Goal: Task Accomplishment & Management: Manage account settings

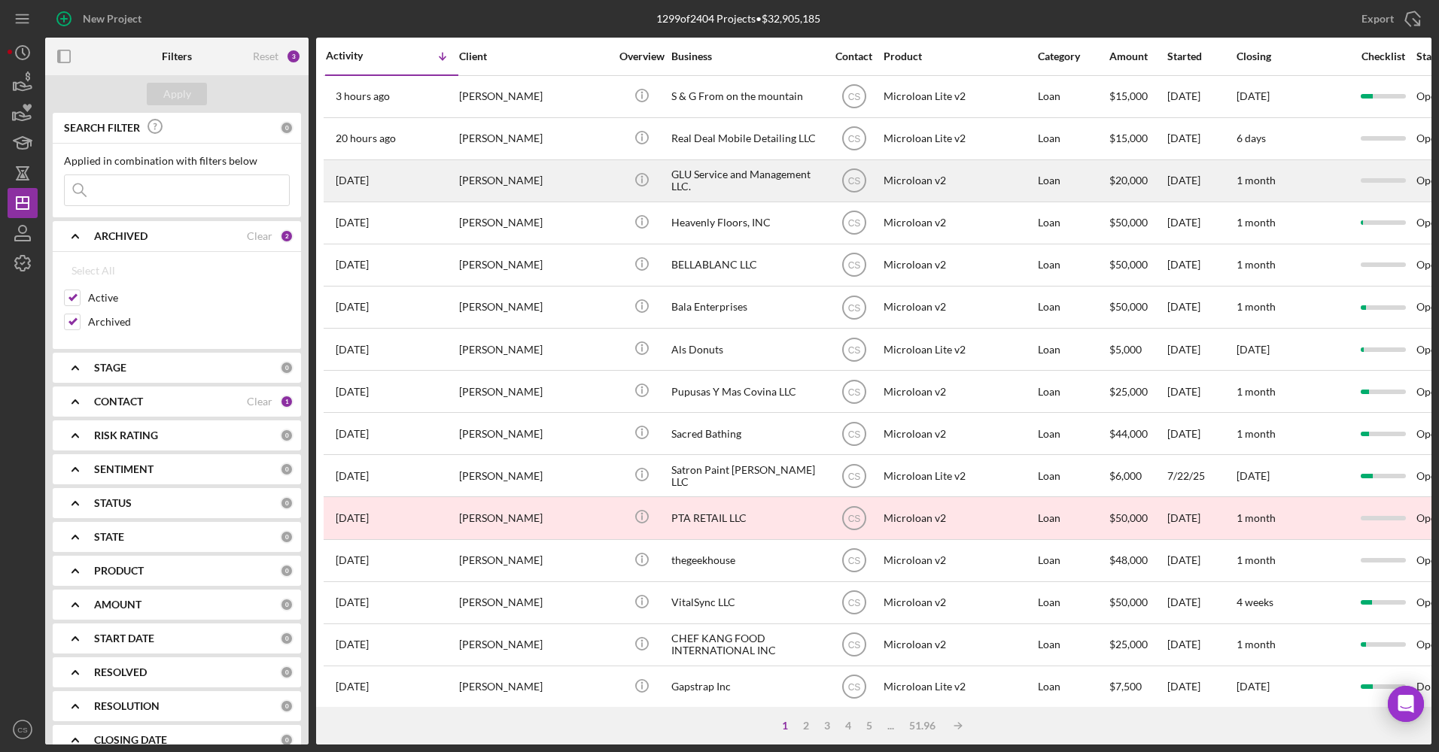
click at [715, 181] on div "GLU Service and Management LLC." at bounding box center [746, 181] width 150 height 40
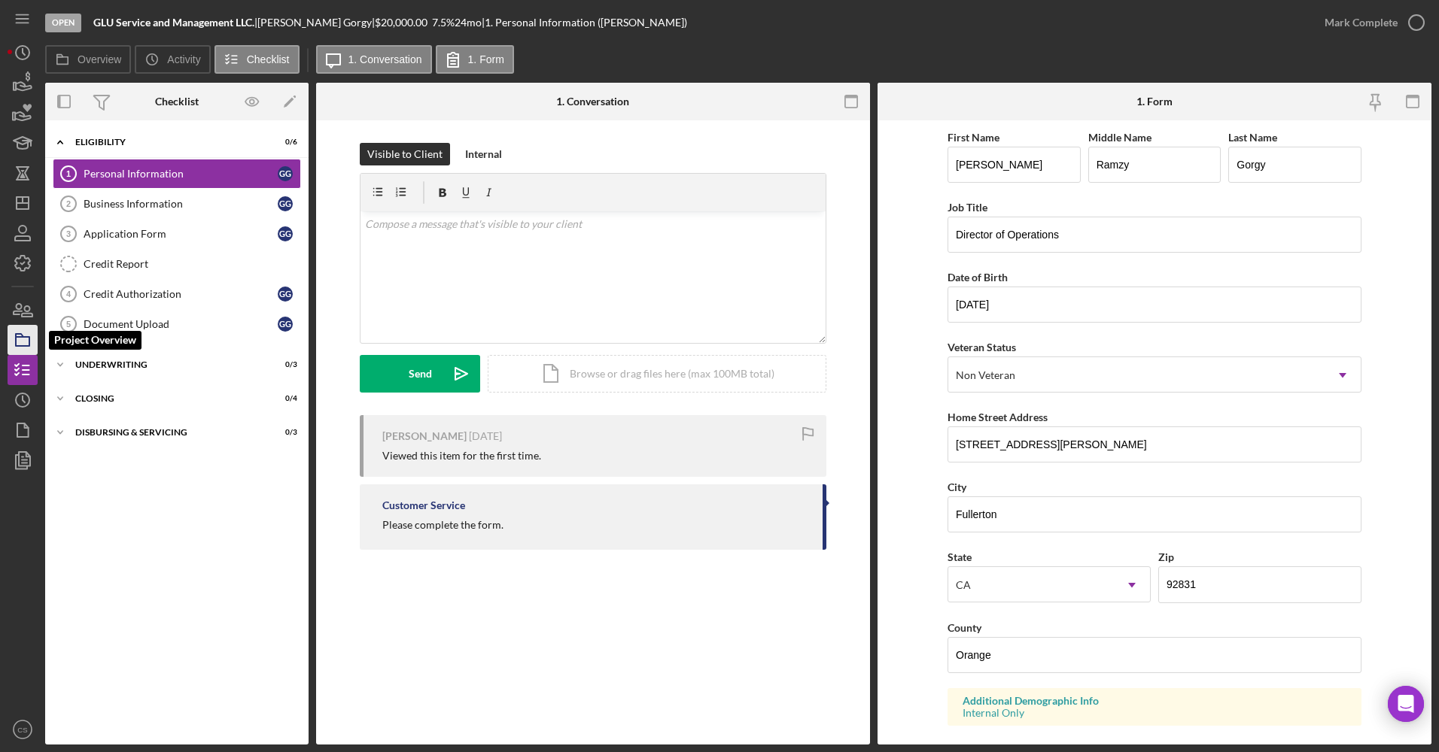
click at [14, 336] on icon "button" at bounding box center [23, 340] width 38 height 38
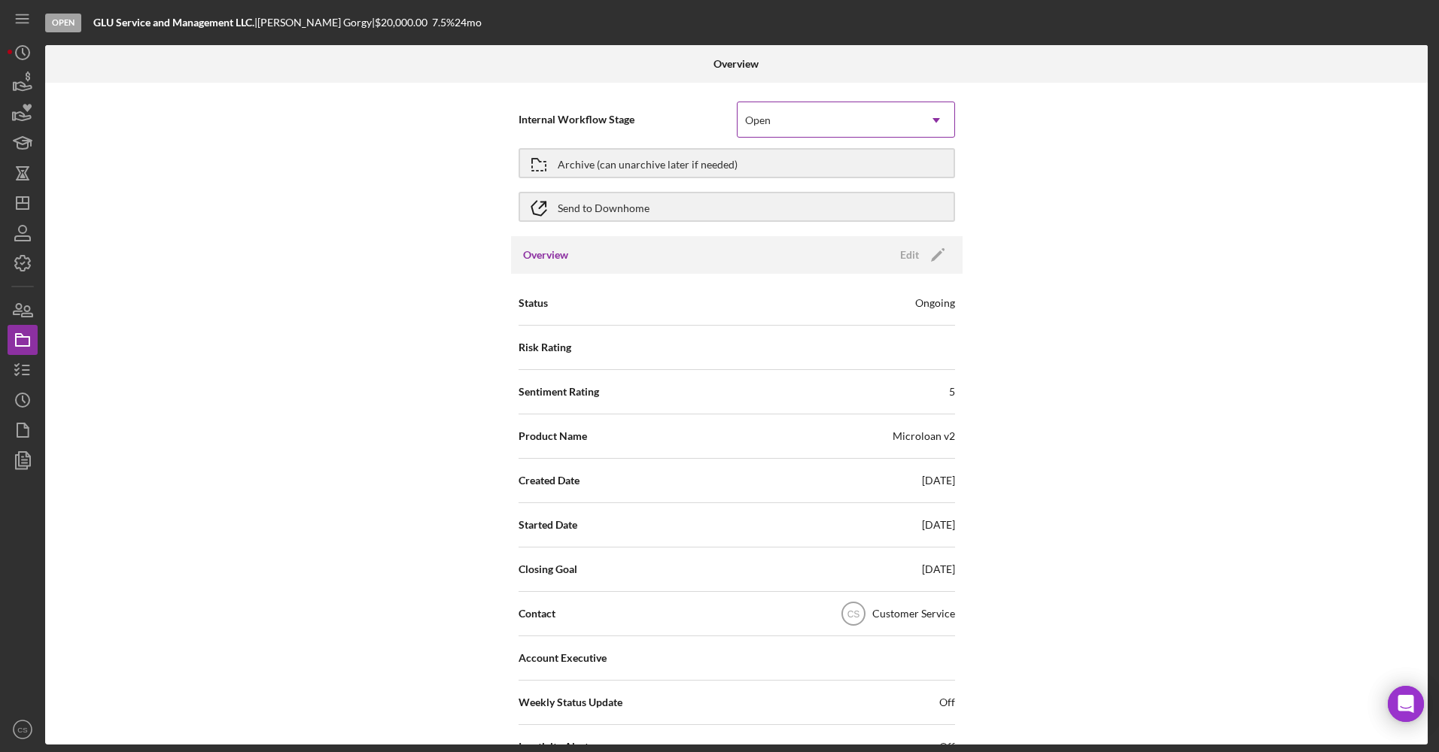
click at [882, 130] on div "Open" at bounding box center [827, 120] width 181 height 35
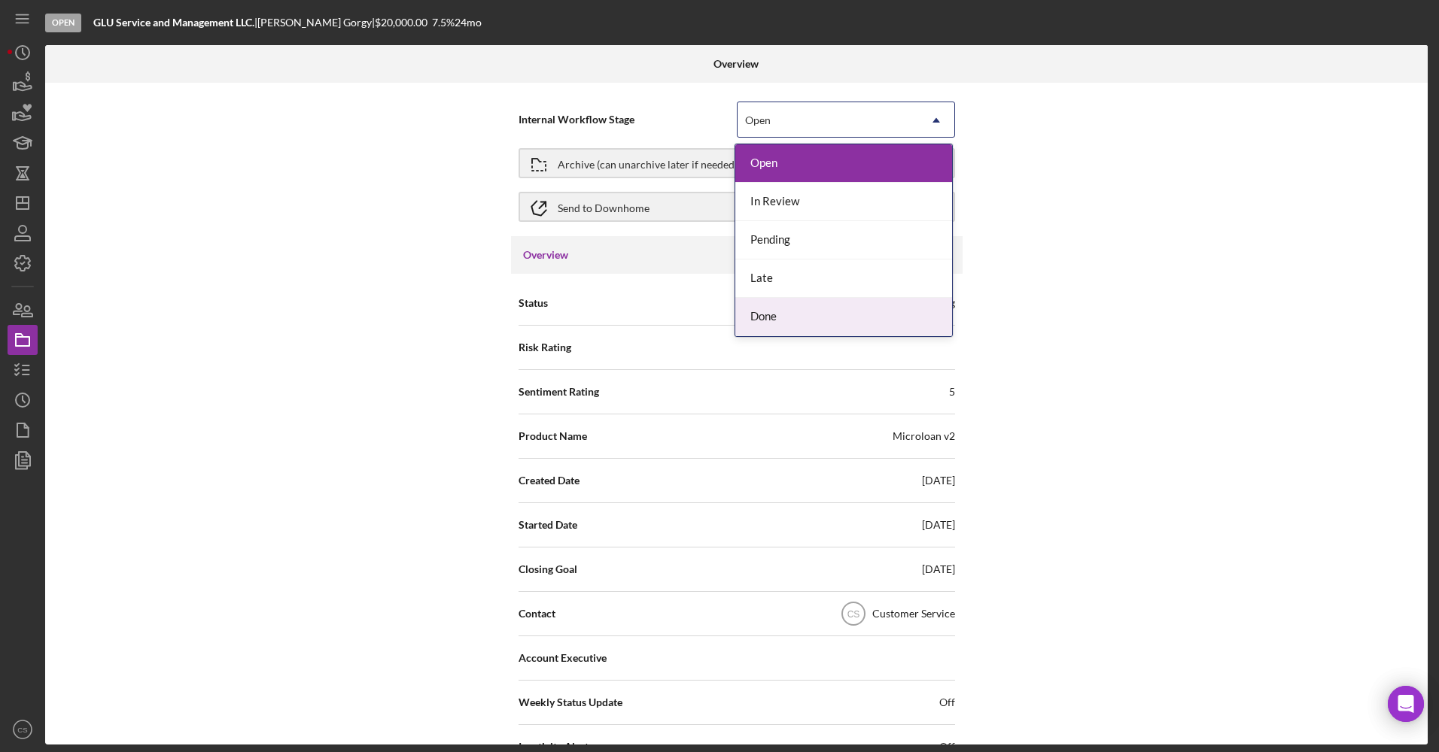
click at [807, 320] on div "Done" at bounding box center [843, 317] width 217 height 38
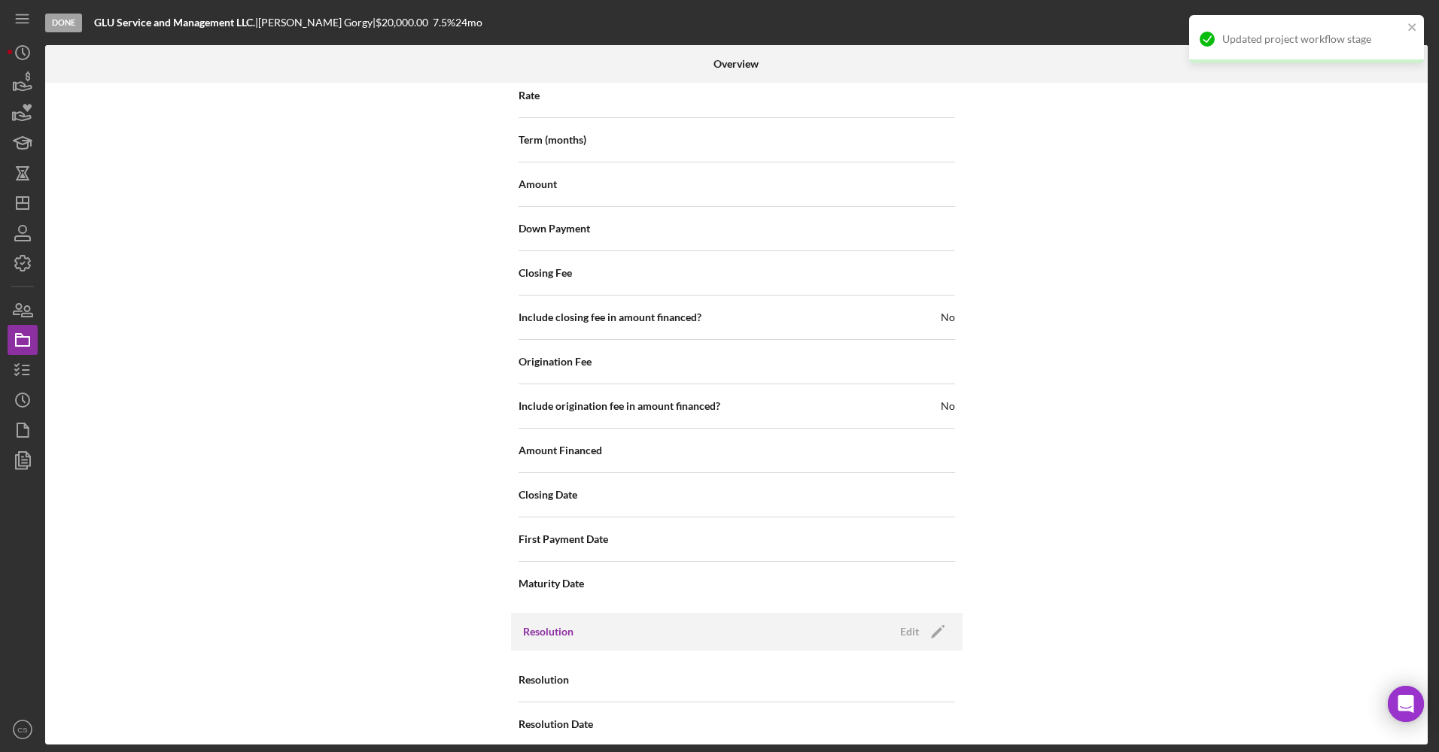
scroll to position [1401, 0]
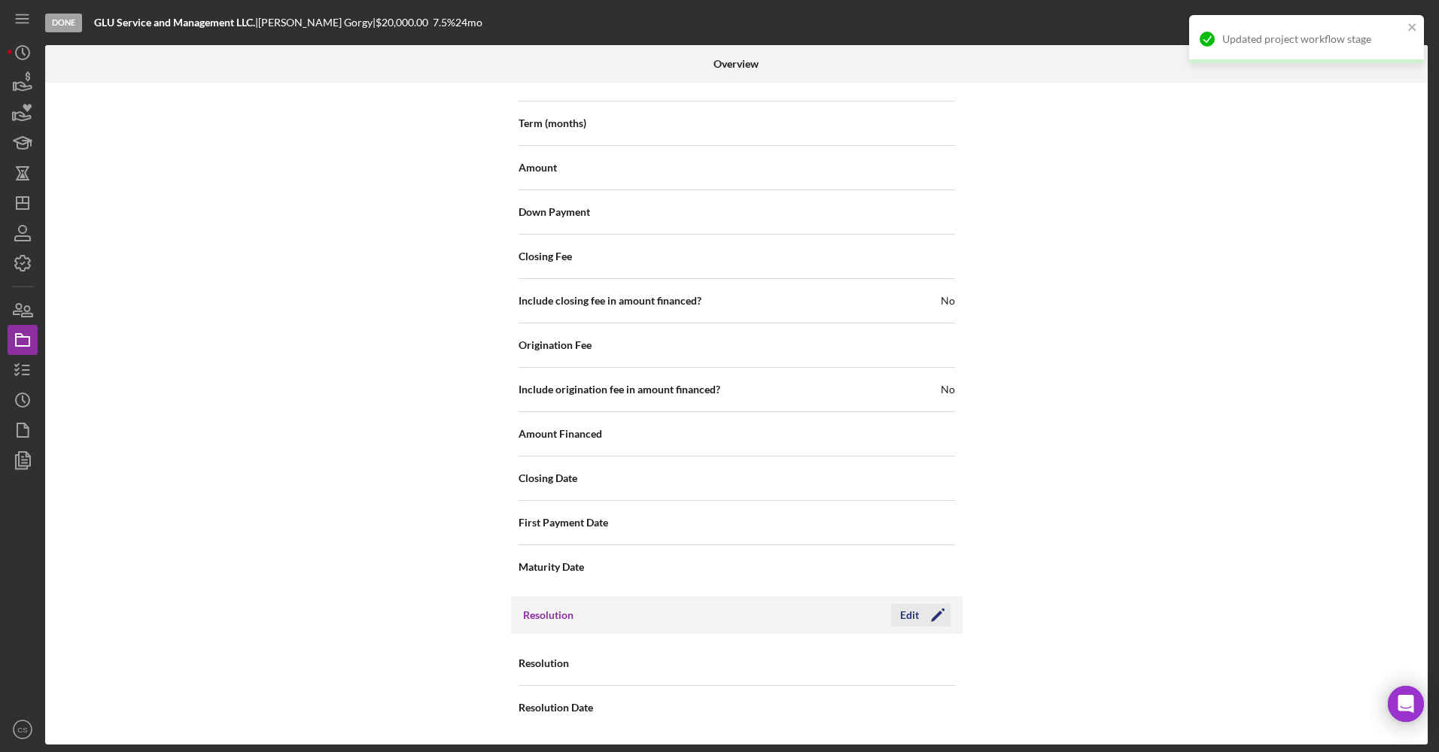
click at [930, 611] on icon "Icon/Edit" at bounding box center [938, 616] width 38 height 38
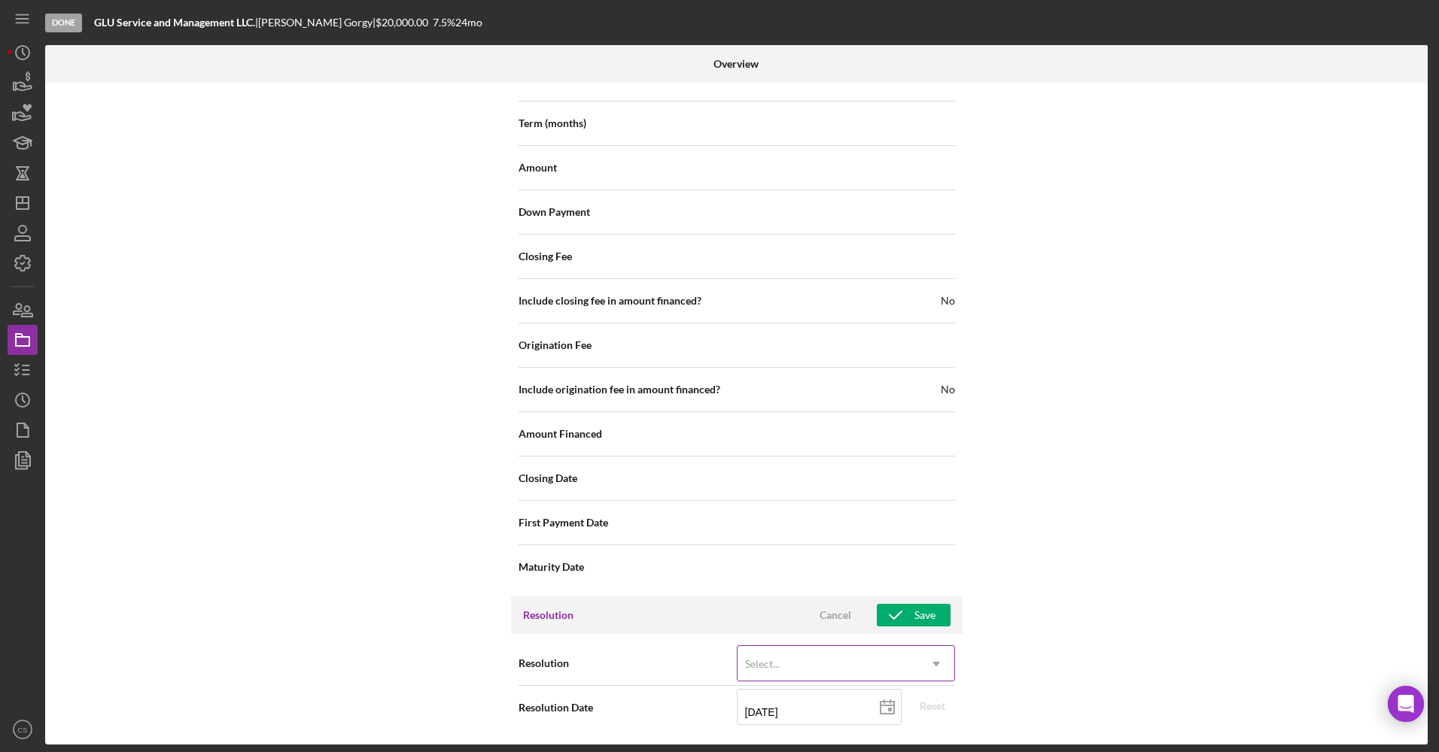
click at [751, 656] on div "Select..." at bounding box center [827, 664] width 181 height 35
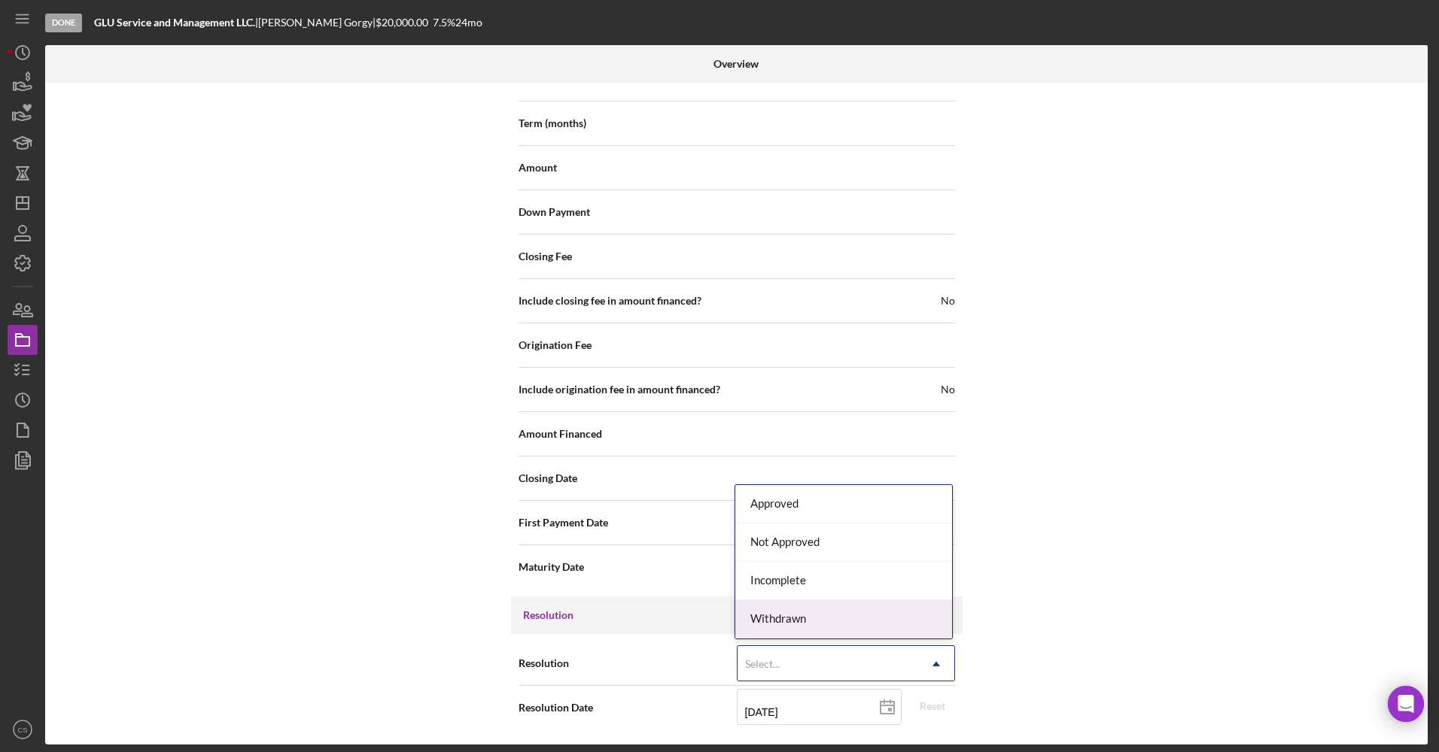
click at [755, 606] on div "Withdrawn" at bounding box center [843, 619] width 217 height 38
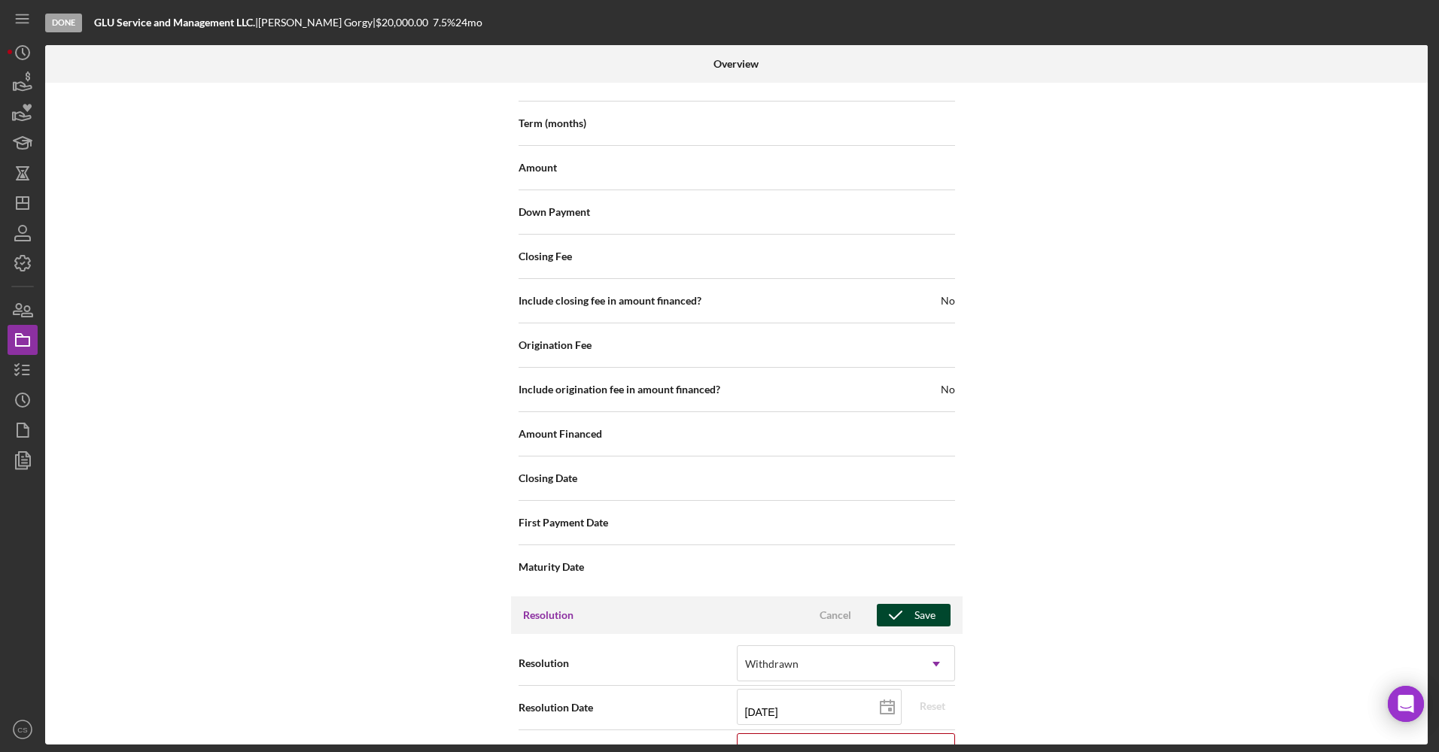
click at [921, 619] on div "Save" at bounding box center [924, 615] width 21 height 23
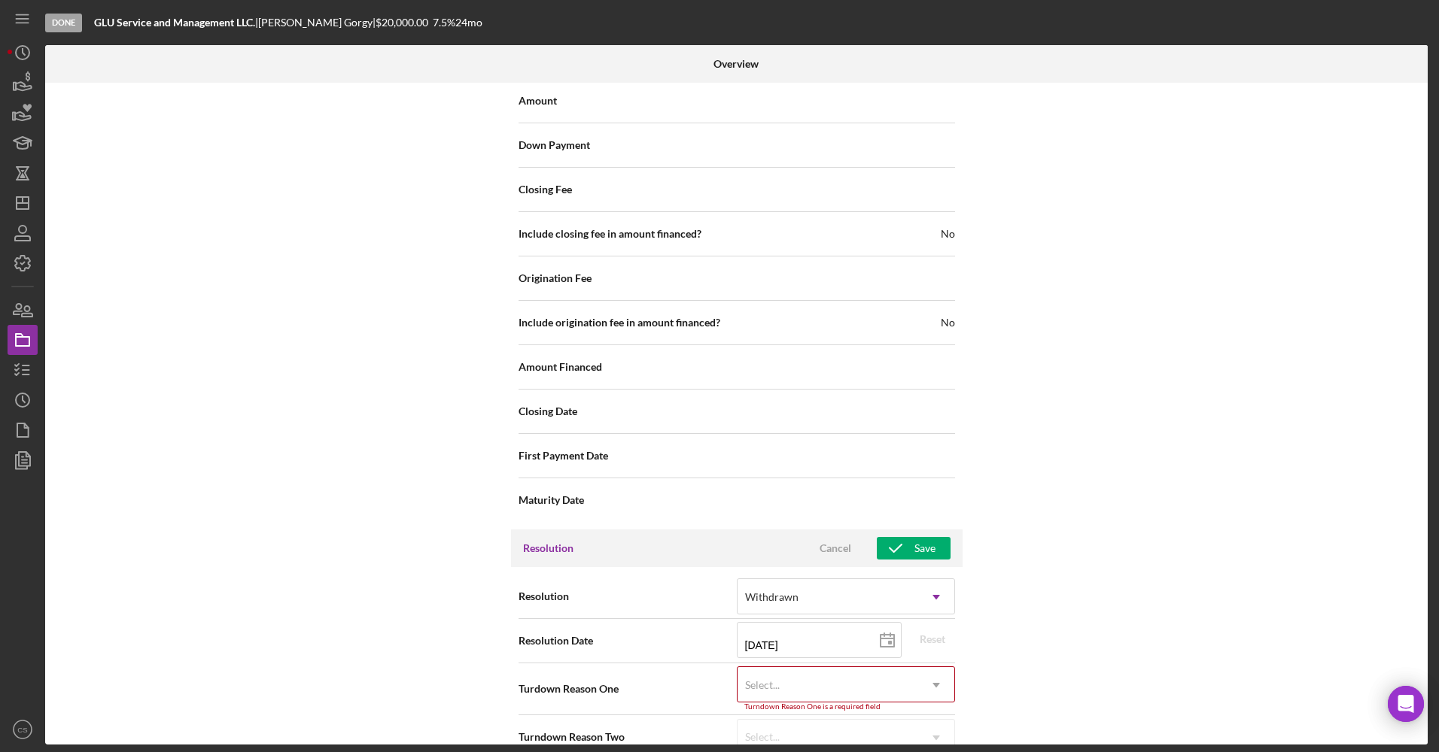
scroll to position [1497, 0]
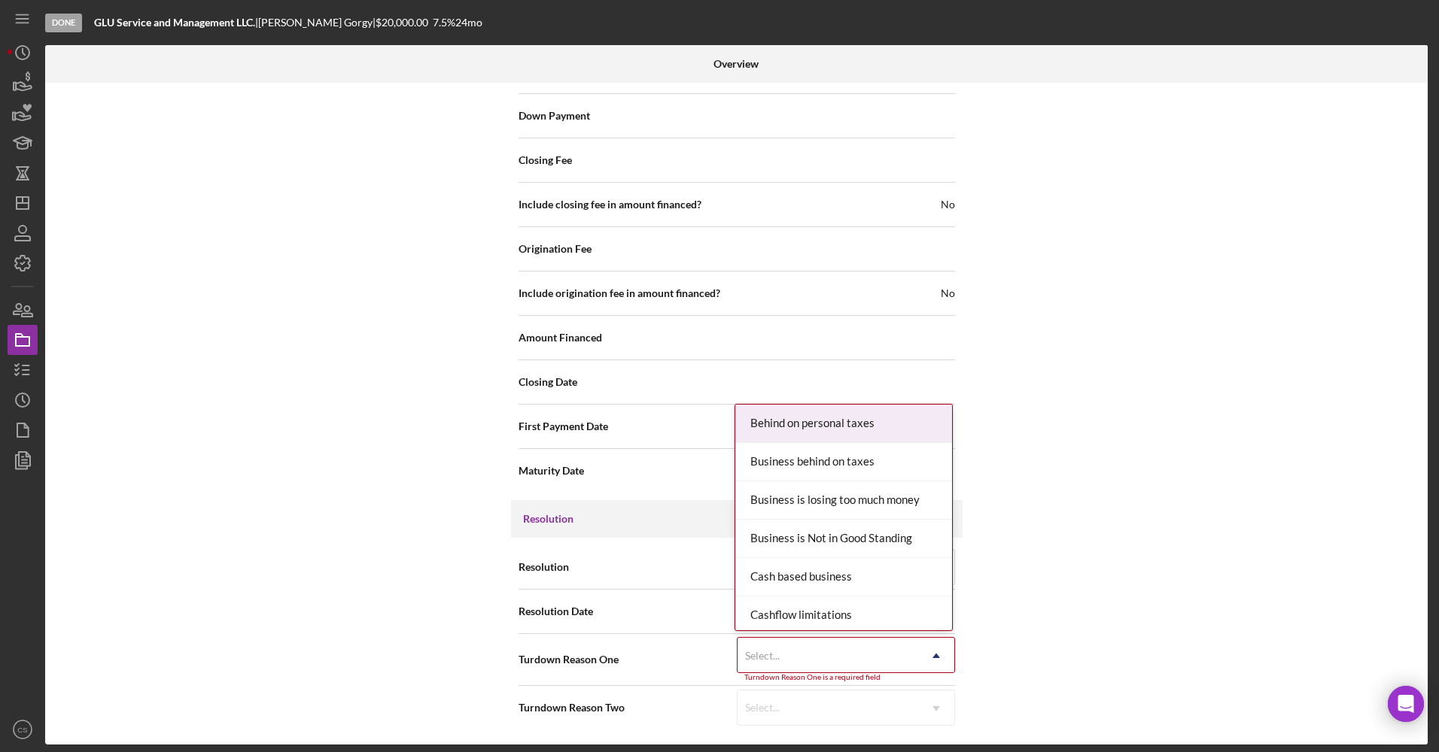
click at [895, 646] on div "Select..." at bounding box center [827, 656] width 181 height 35
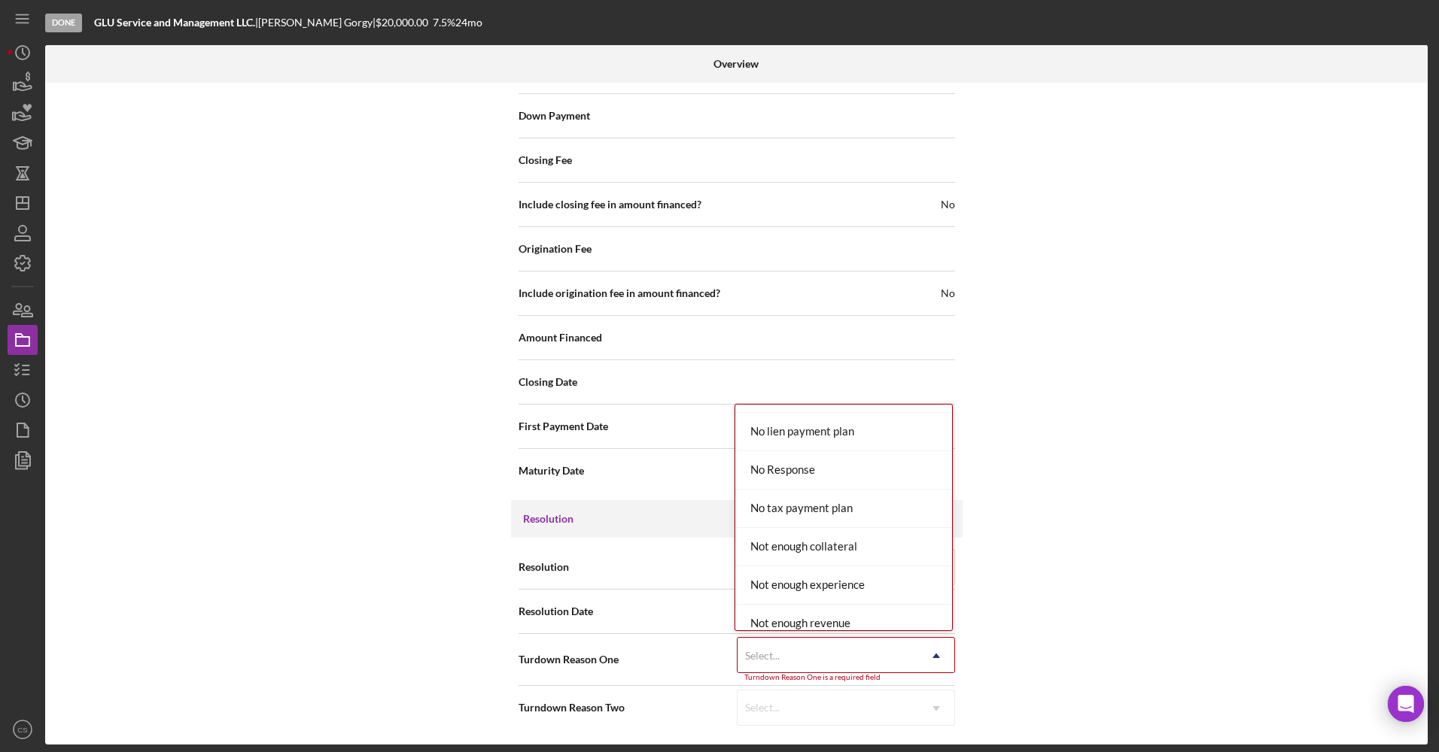
scroll to position [978, 0]
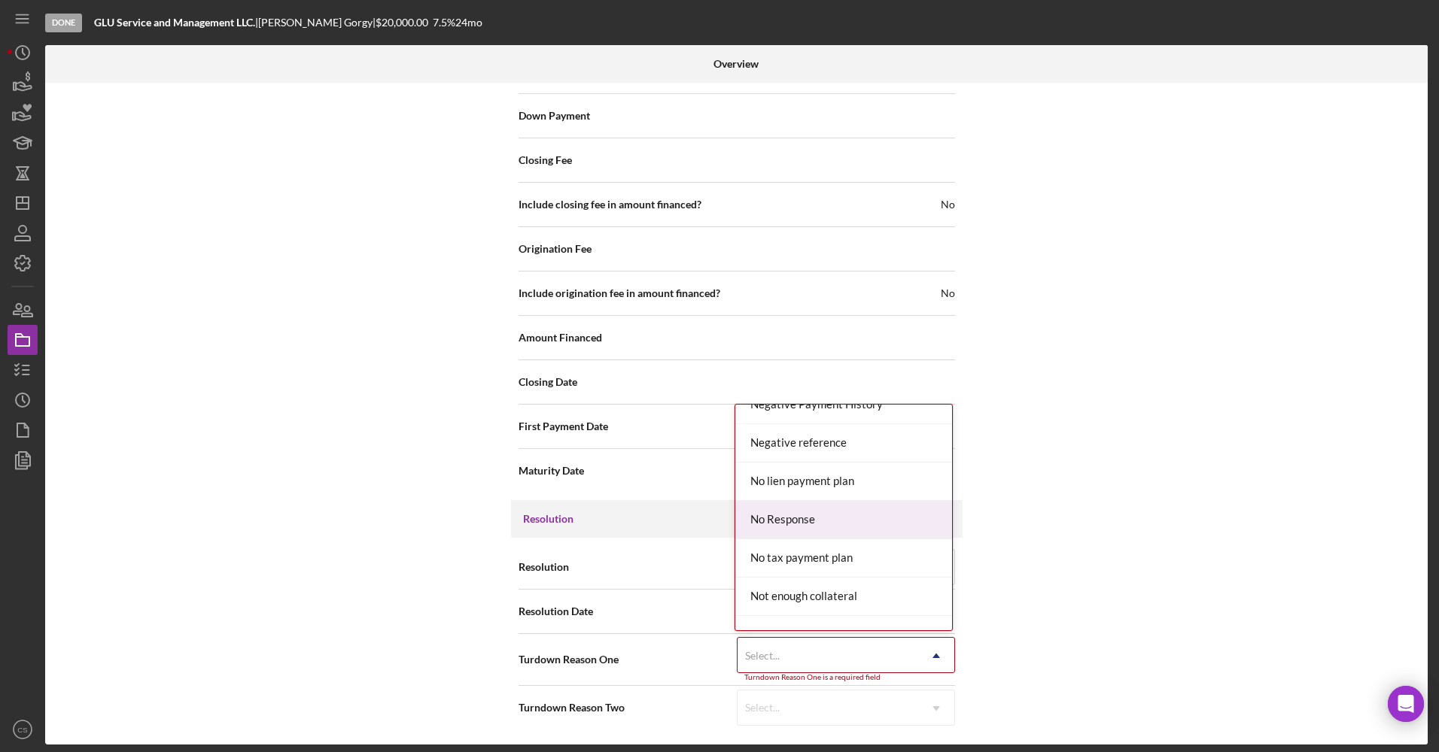
click at [865, 521] on div "No Response" at bounding box center [843, 520] width 217 height 38
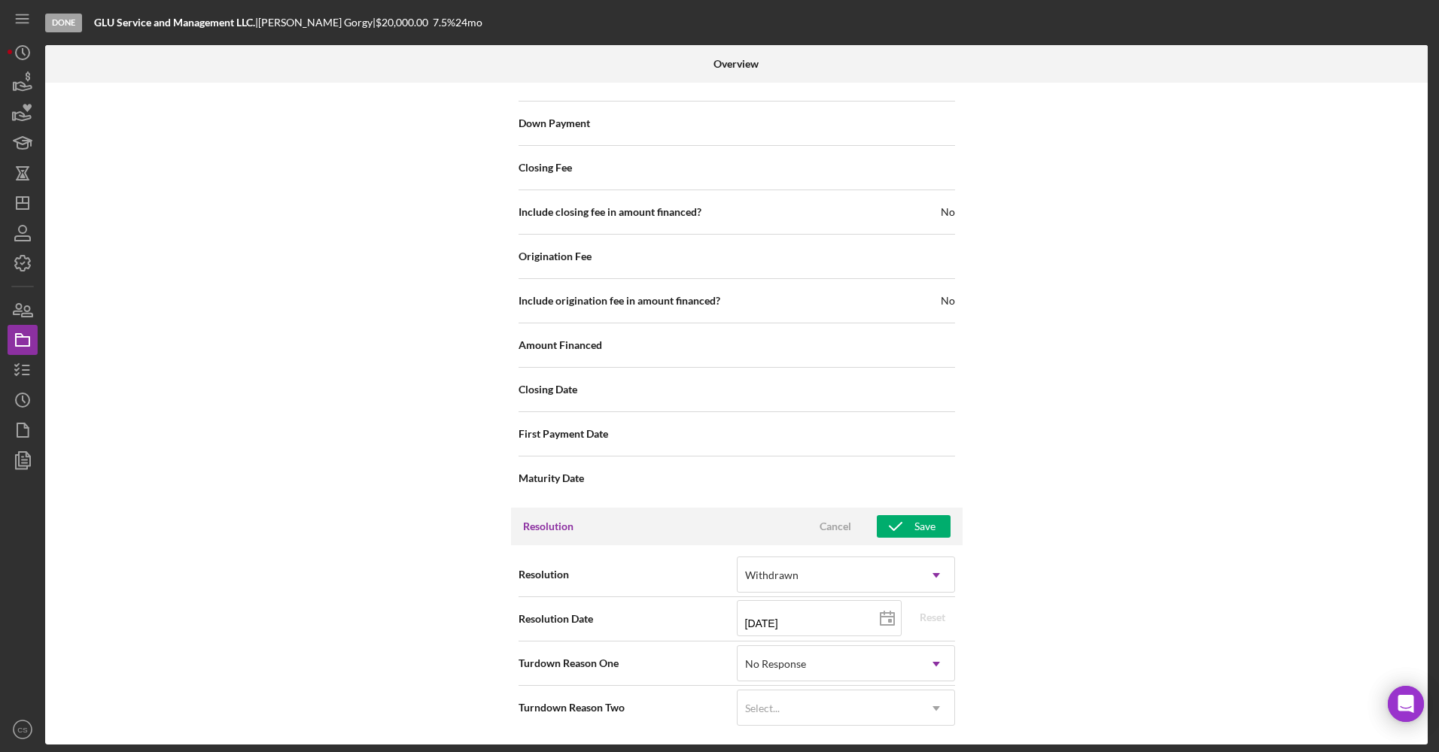
click at [893, 540] on div "Resolution Cancel Save" at bounding box center [736, 527] width 451 height 38
click at [895, 533] on icon "button" at bounding box center [896, 527] width 38 height 38
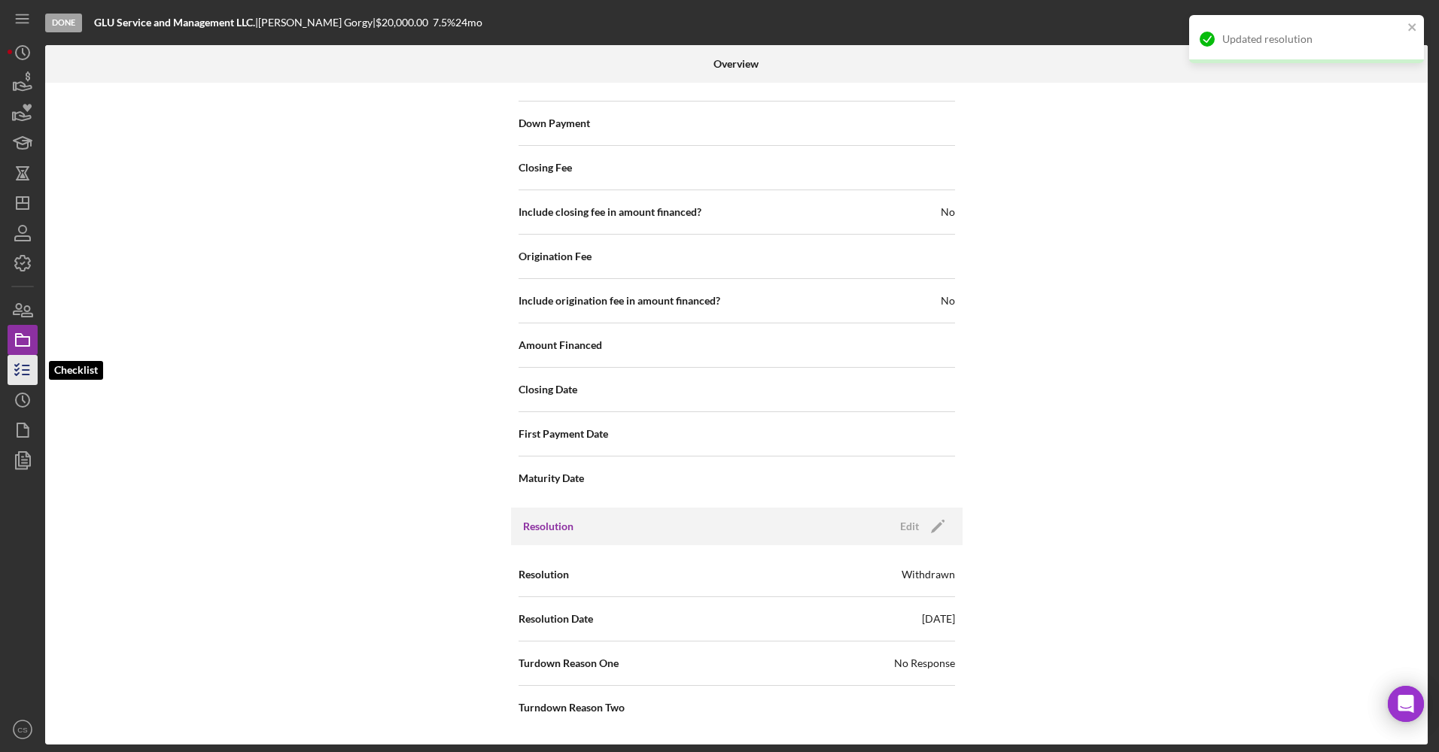
click at [26, 378] on icon "button" at bounding box center [23, 370] width 38 height 38
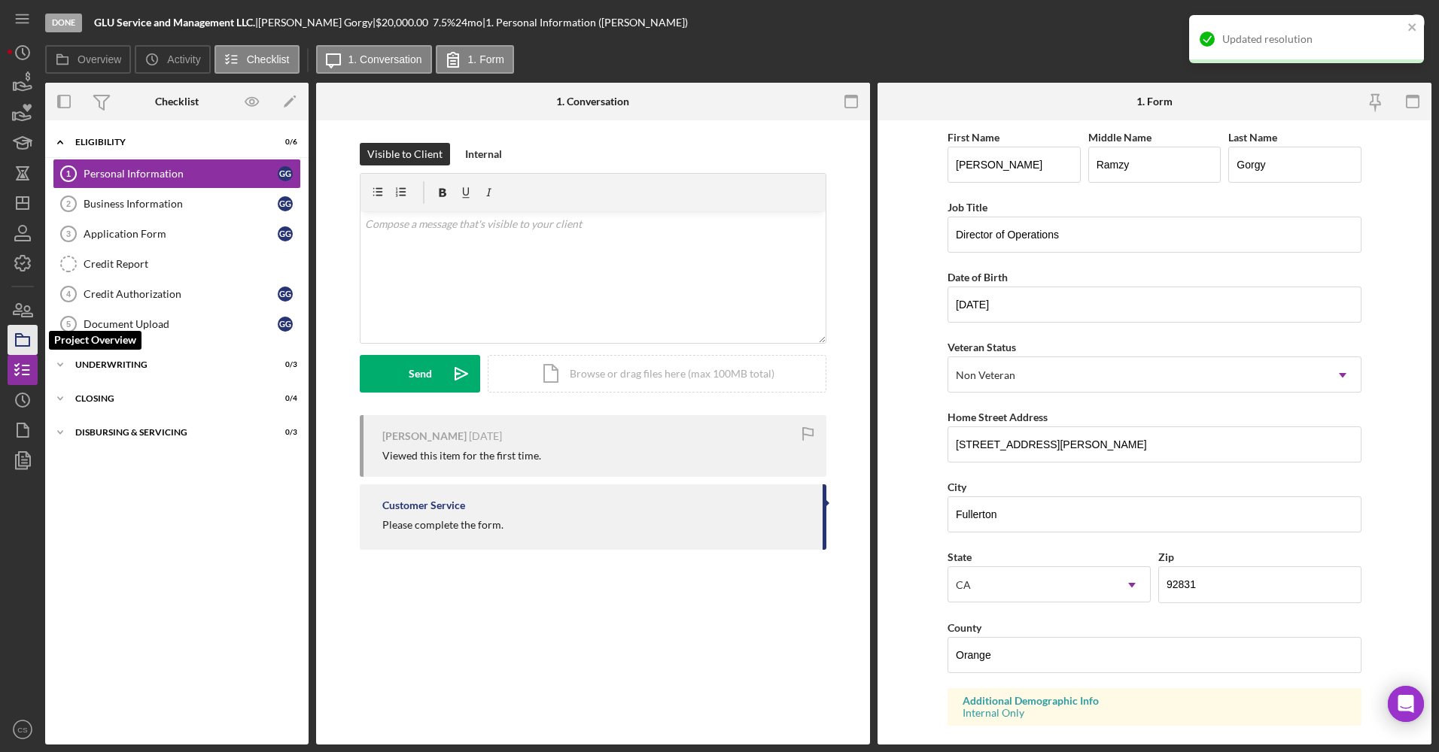
click at [17, 330] on icon "button" at bounding box center [23, 340] width 38 height 38
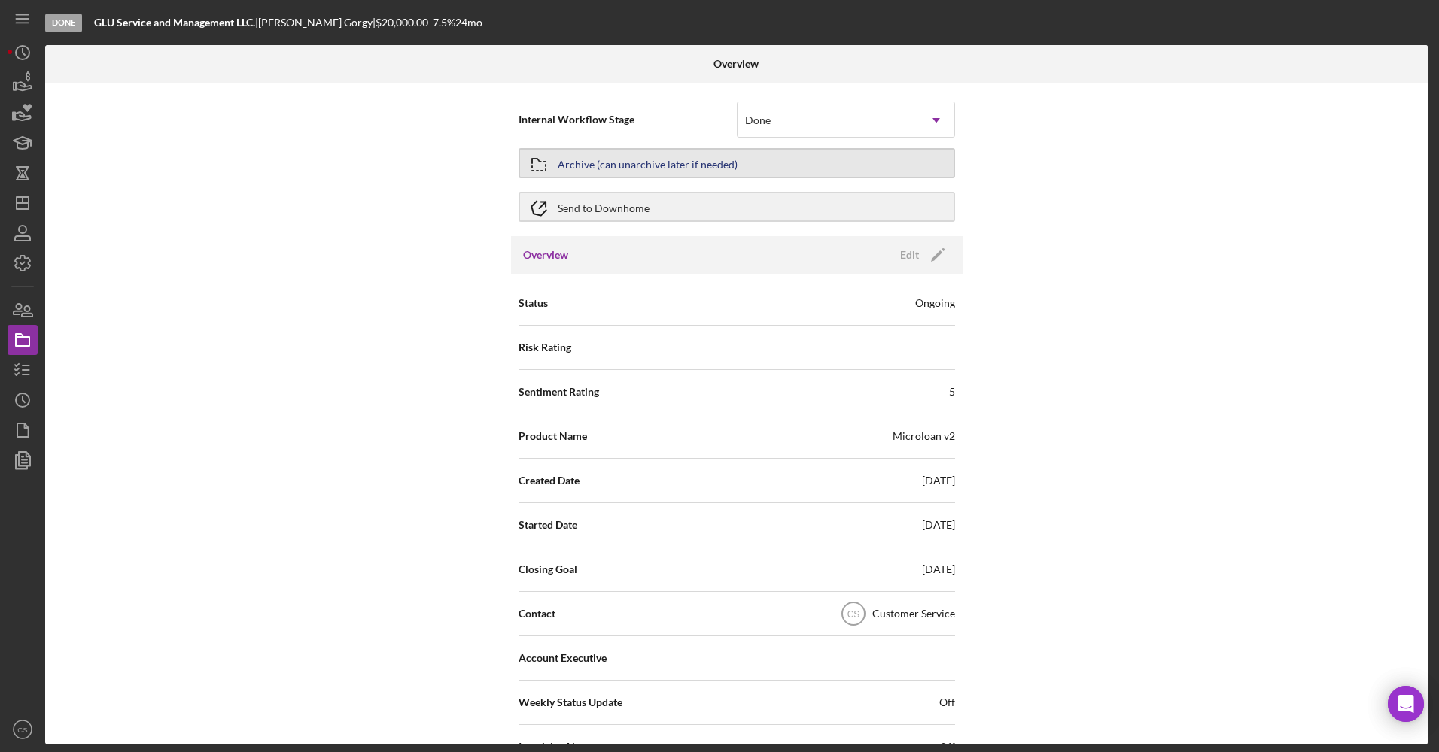
click at [905, 169] on button "Archive (can unarchive later if needed)" at bounding box center [736, 163] width 436 height 30
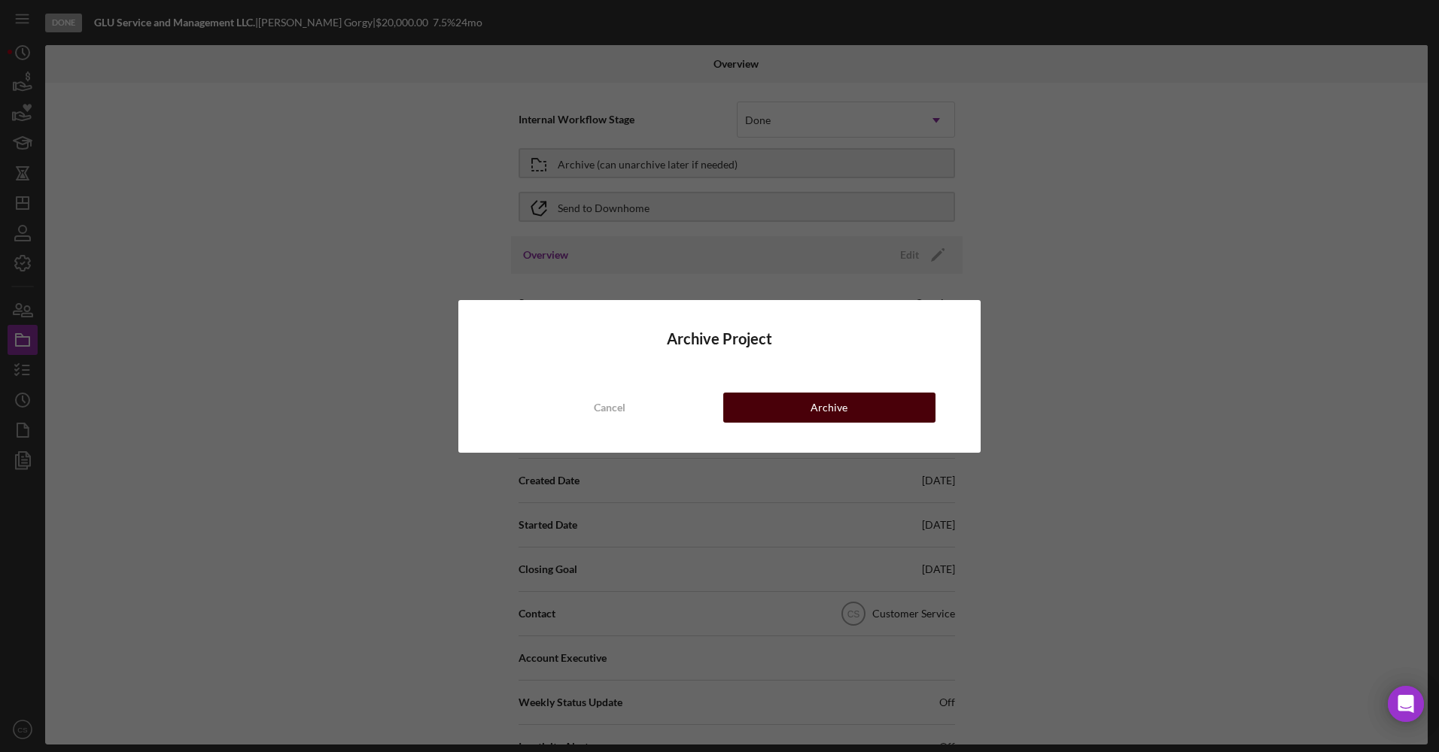
click at [865, 405] on button "Archive" at bounding box center [829, 408] width 212 height 30
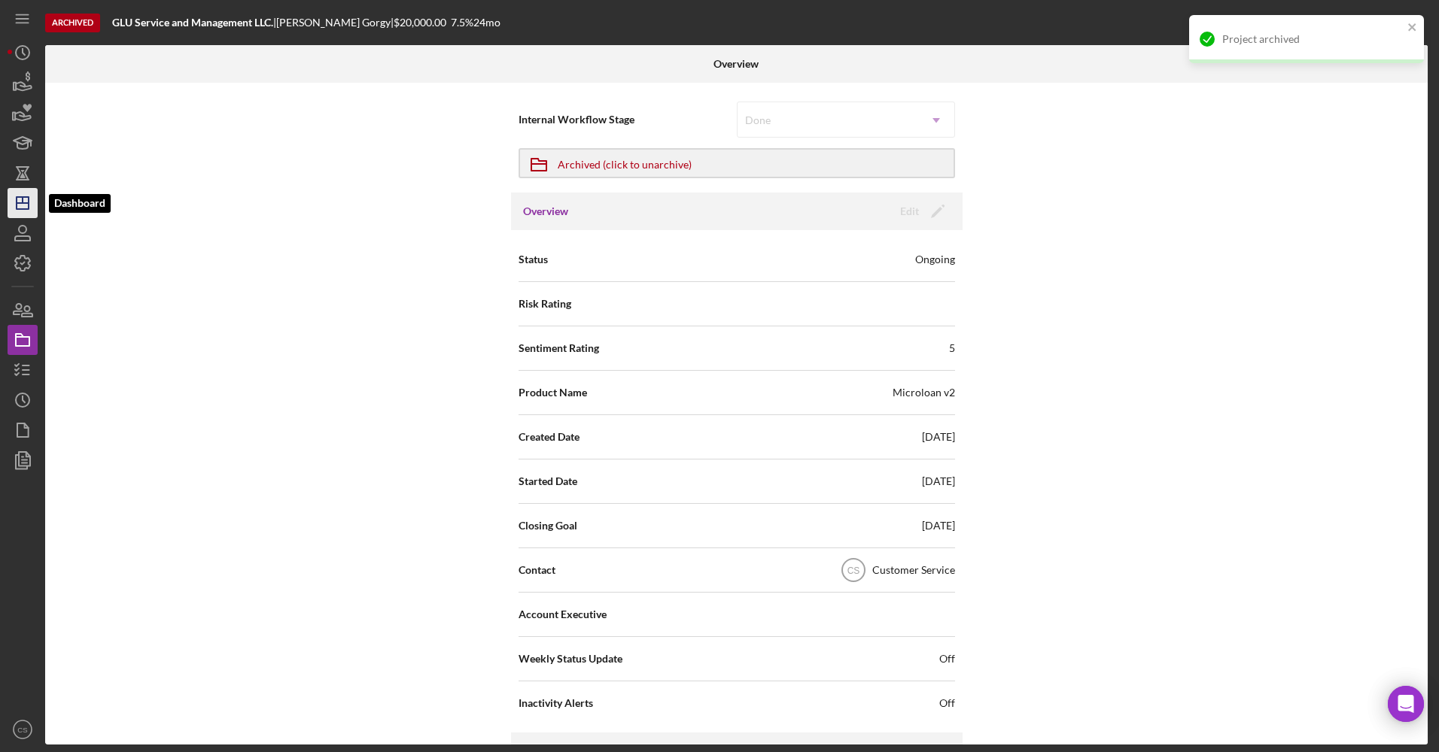
click at [18, 196] on icon "Icon/Dashboard" at bounding box center [23, 203] width 38 height 38
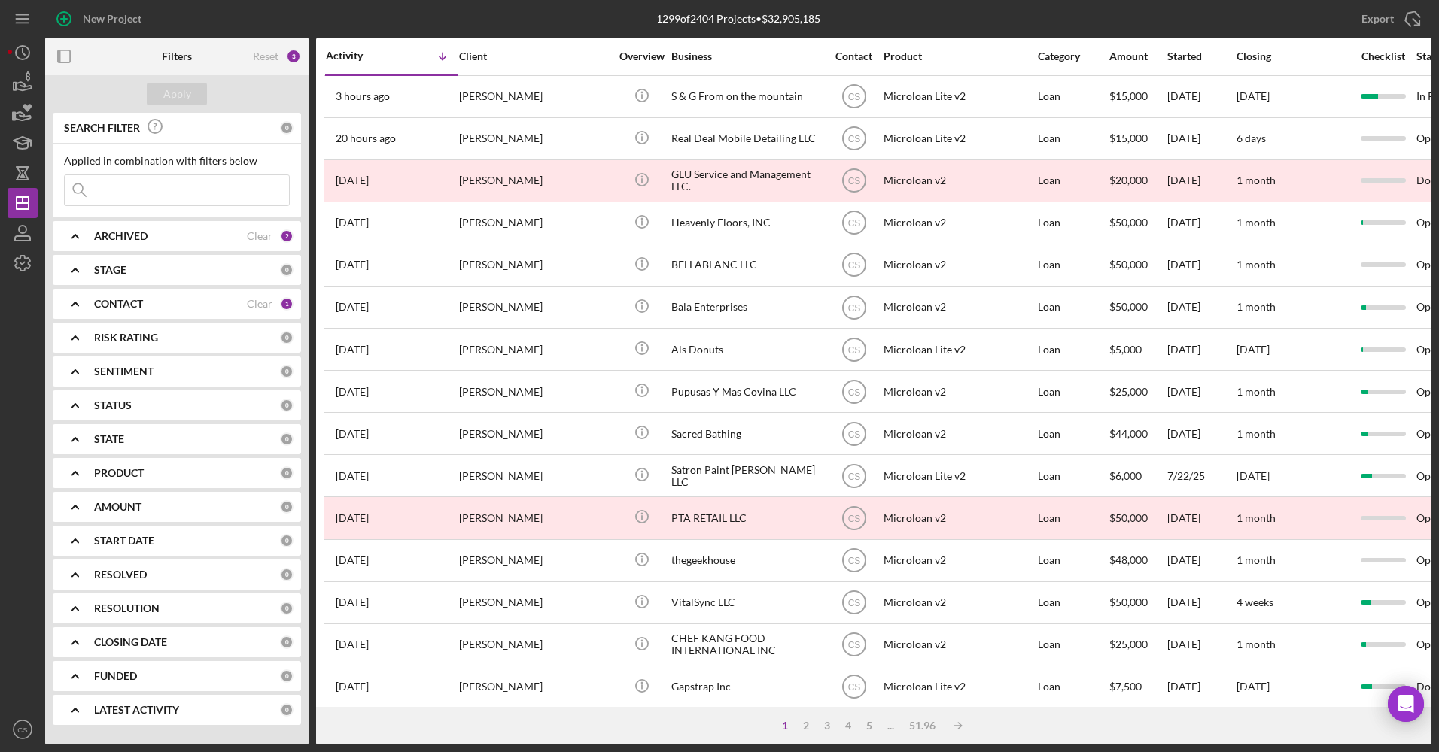
click at [213, 245] on div "ARCHIVED Clear 2" at bounding box center [193, 236] width 199 height 30
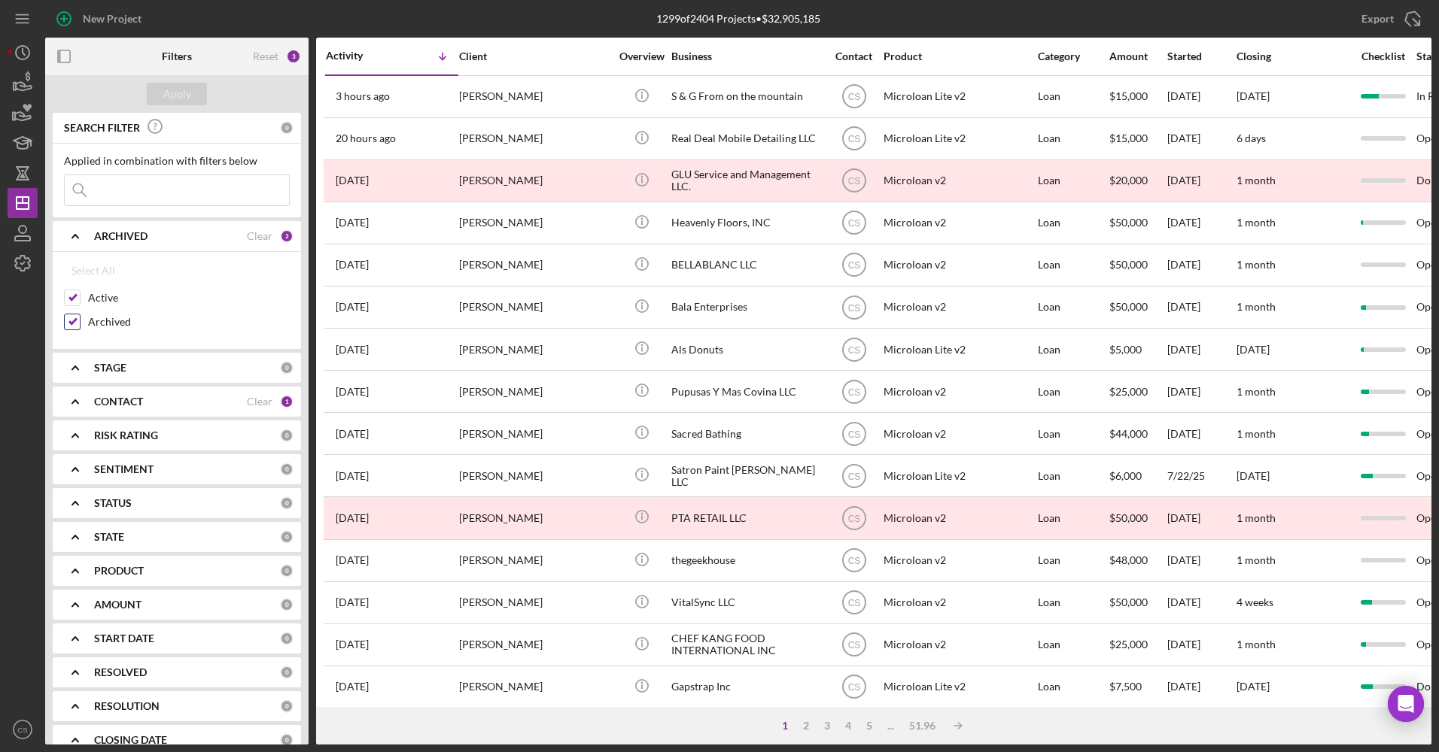
click at [99, 322] on label "Archived" at bounding box center [189, 322] width 202 height 15
click at [80, 322] on input "Archived" at bounding box center [72, 322] width 15 height 15
checkbox input "false"
click at [196, 103] on button "Apply" at bounding box center [177, 94] width 60 height 23
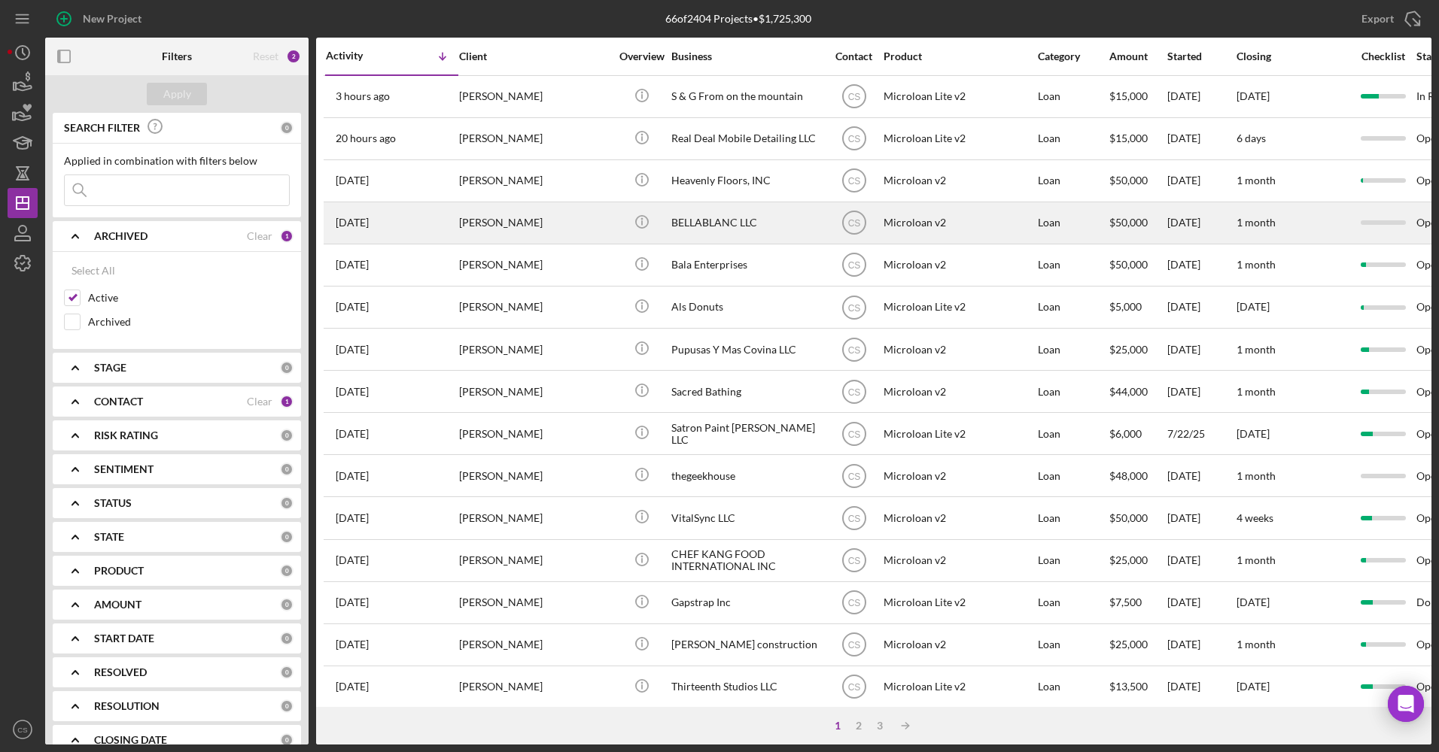
click at [779, 240] on div "BELLABLANC LLC" at bounding box center [746, 223] width 150 height 40
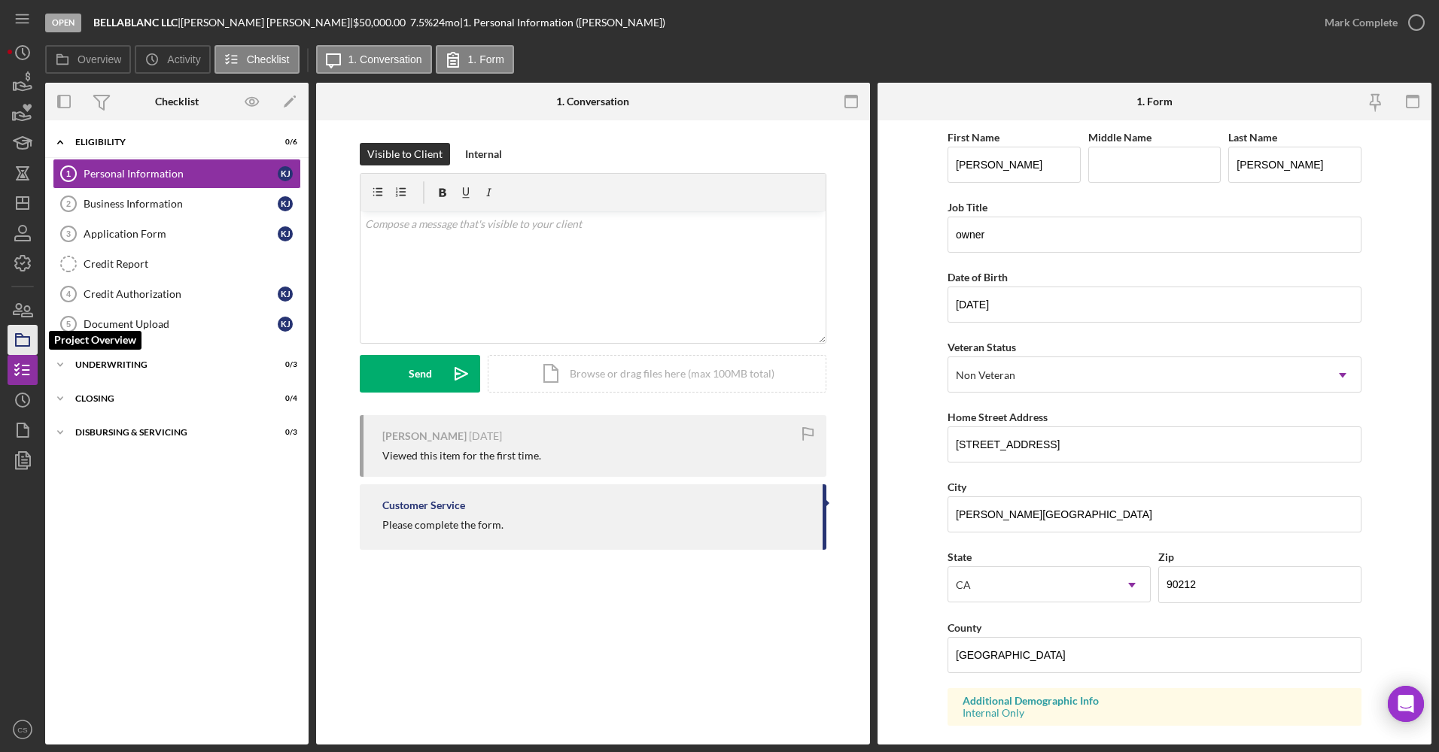
click at [25, 337] on rect "button" at bounding box center [23, 341] width 14 height 9
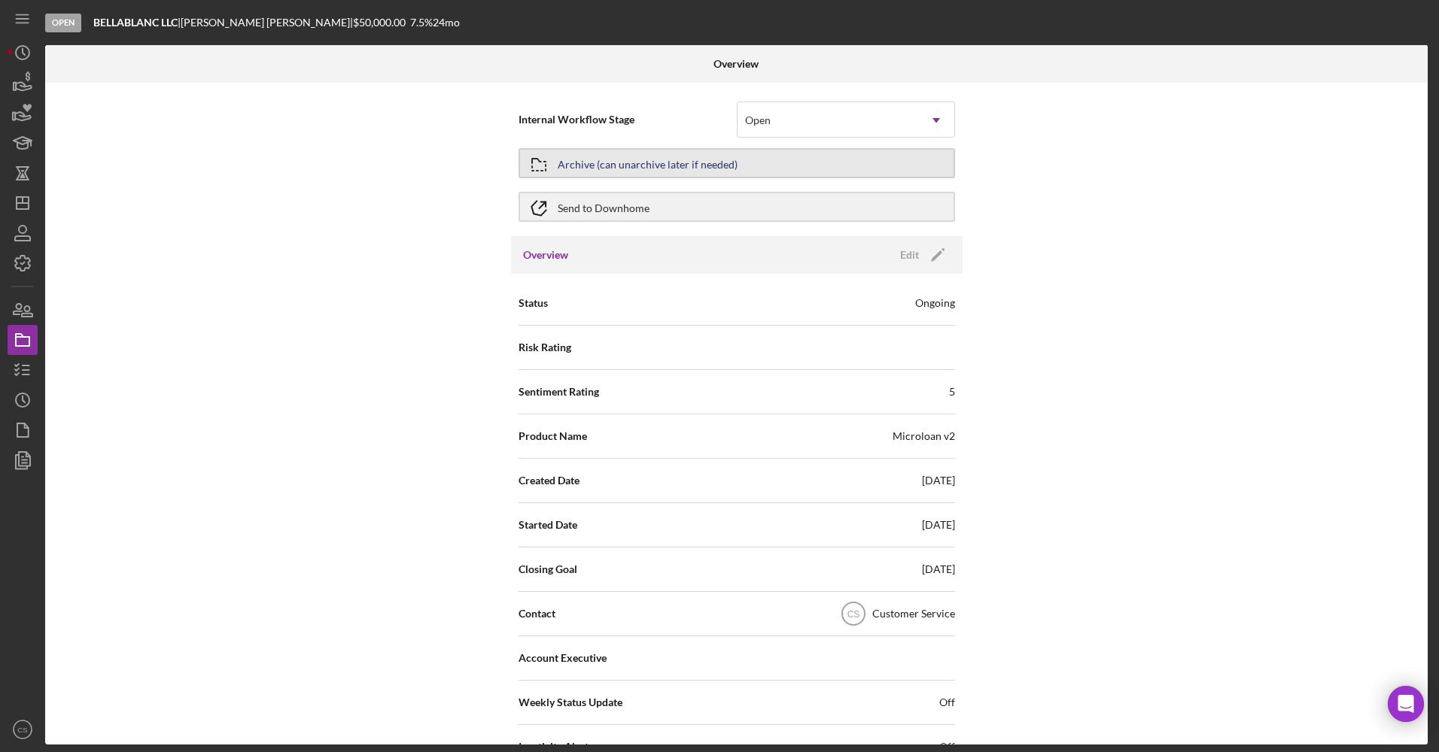
click at [800, 155] on button "Archive (can unarchive later if needed)" at bounding box center [736, 163] width 436 height 30
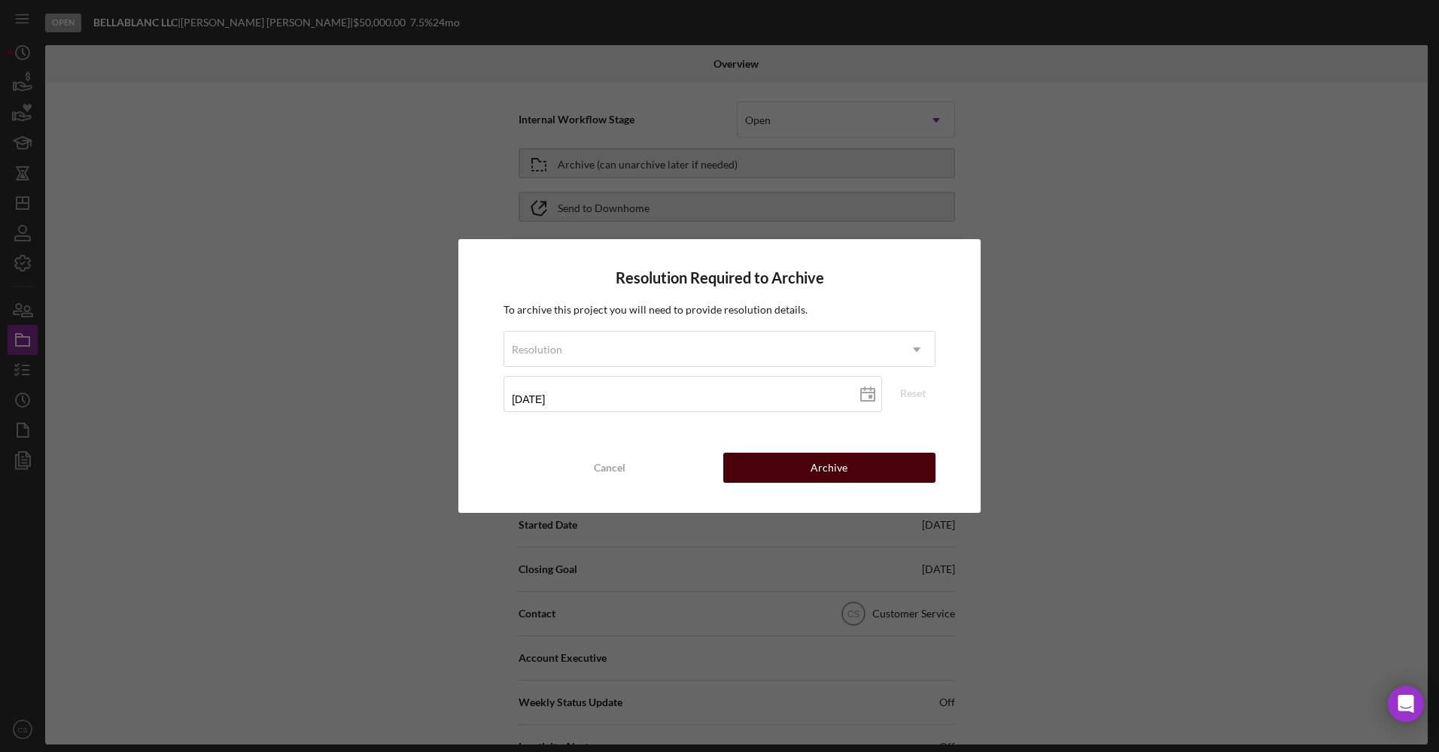
click at [800, 464] on button "Archive" at bounding box center [829, 468] width 212 height 30
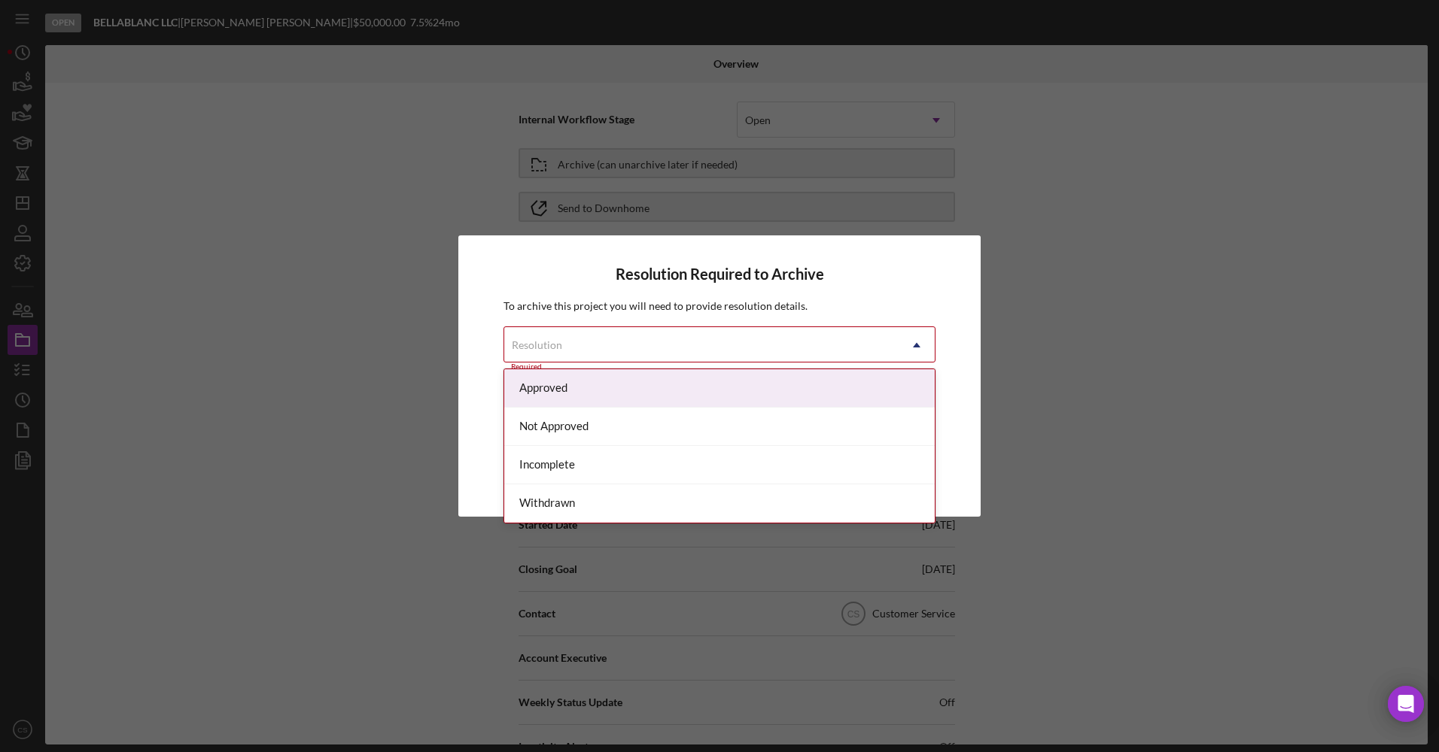
click at [783, 354] on div "Resolution" at bounding box center [701, 345] width 394 height 35
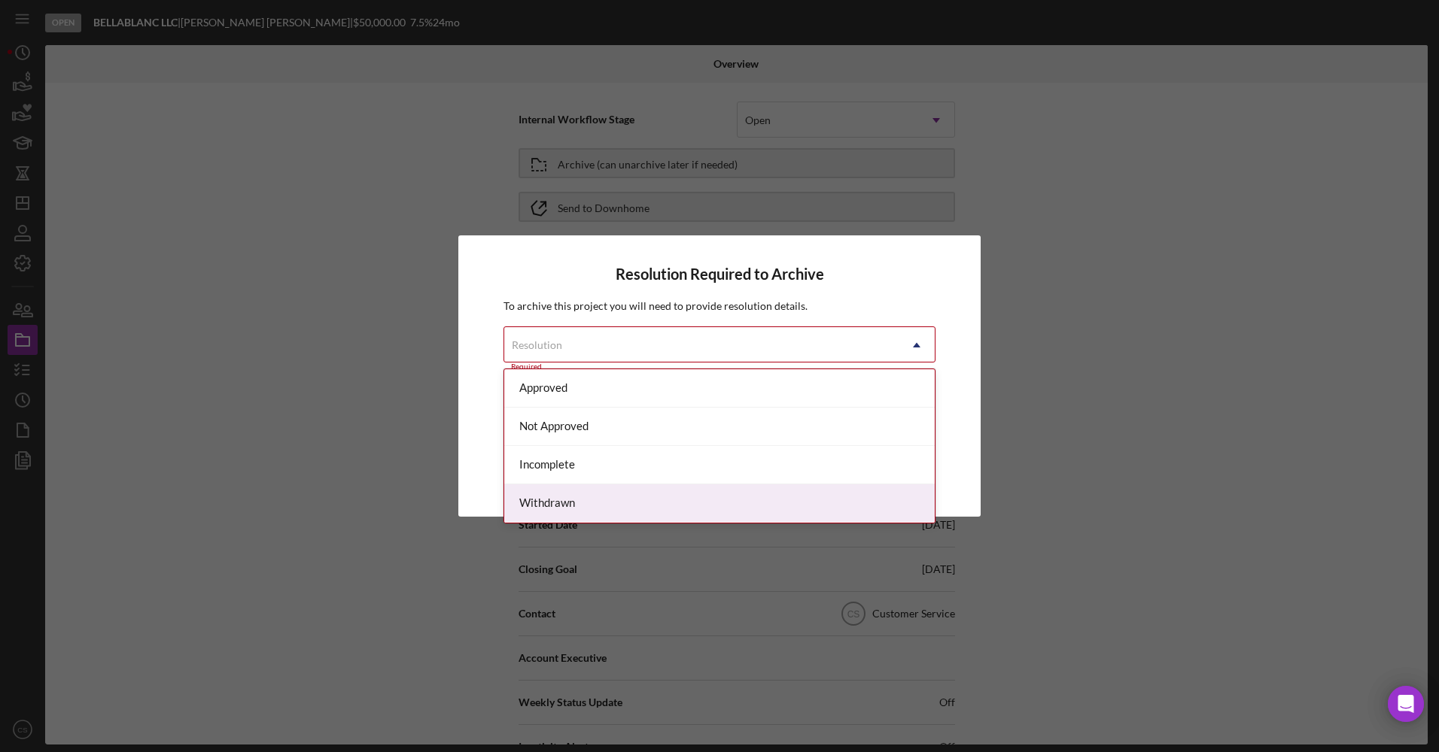
click at [631, 489] on div "Withdrawn" at bounding box center [719, 504] width 430 height 38
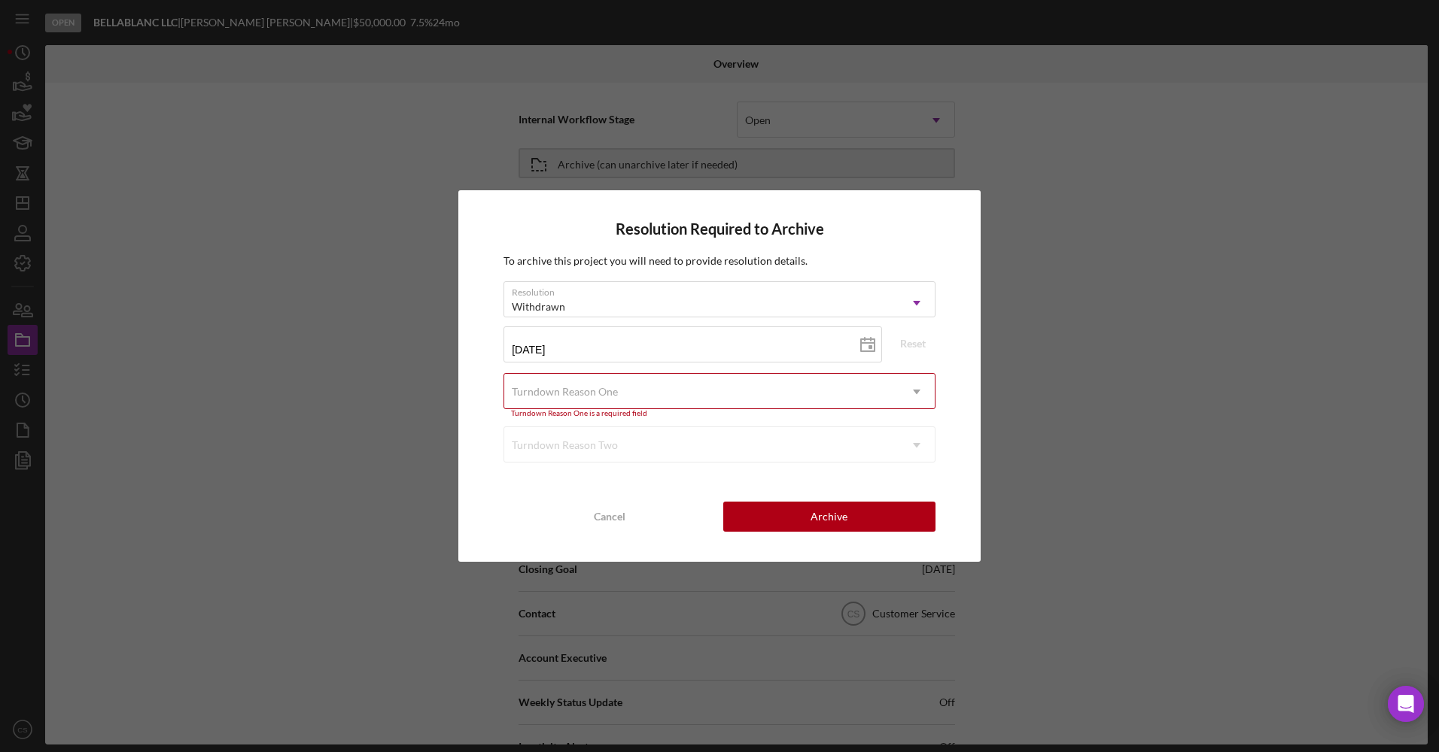
click at [710, 384] on div "Turndown Reason One" at bounding box center [701, 392] width 394 height 35
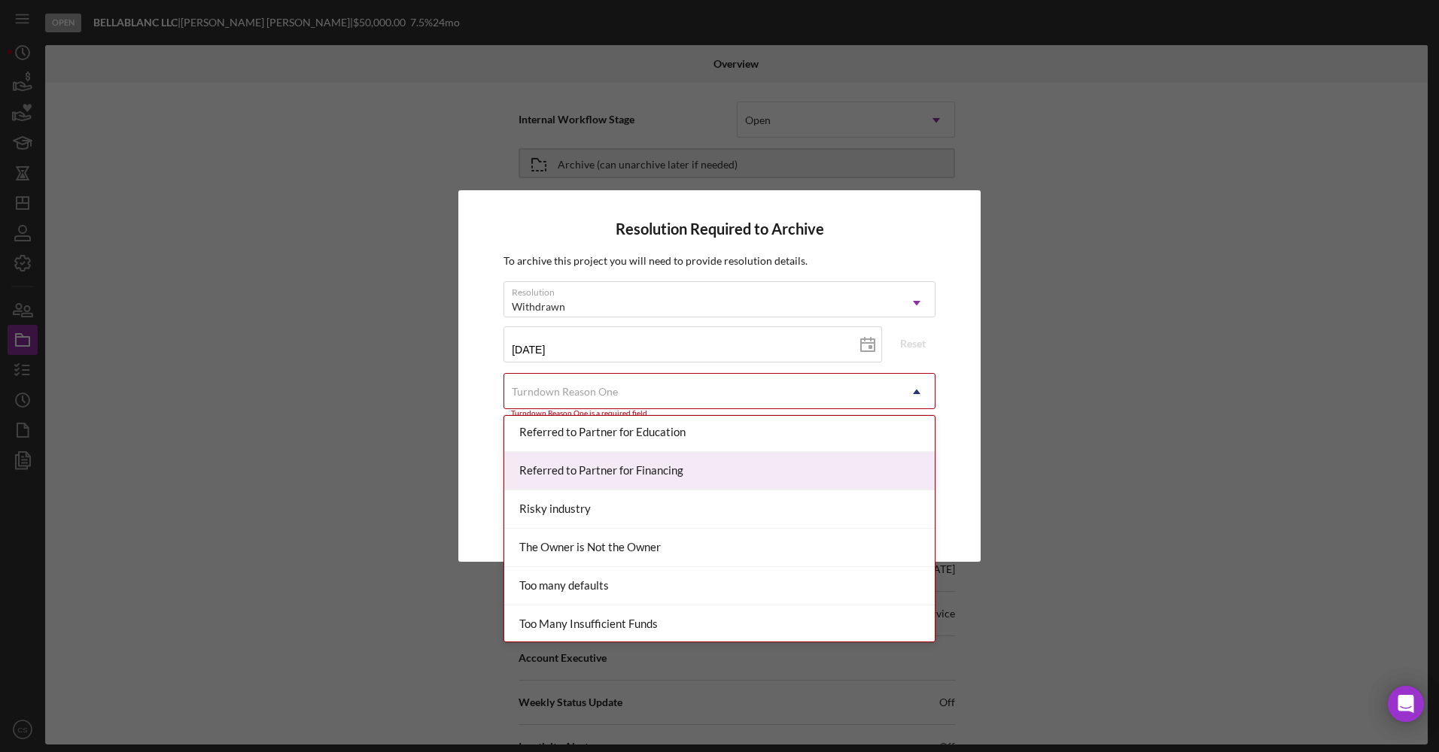
scroll to position [1505, 0]
drag, startPoint x: 643, startPoint y: 483, endPoint x: 651, endPoint y: 481, distance: 7.9
click at [640, 487] on div "Behind on personal taxes Business behind on taxes Business is losing too much m…" at bounding box center [719, 529] width 430 height 226
click at [682, 472] on div "The Owner is Not the Owner" at bounding box center [719, 465] width 430 height 38
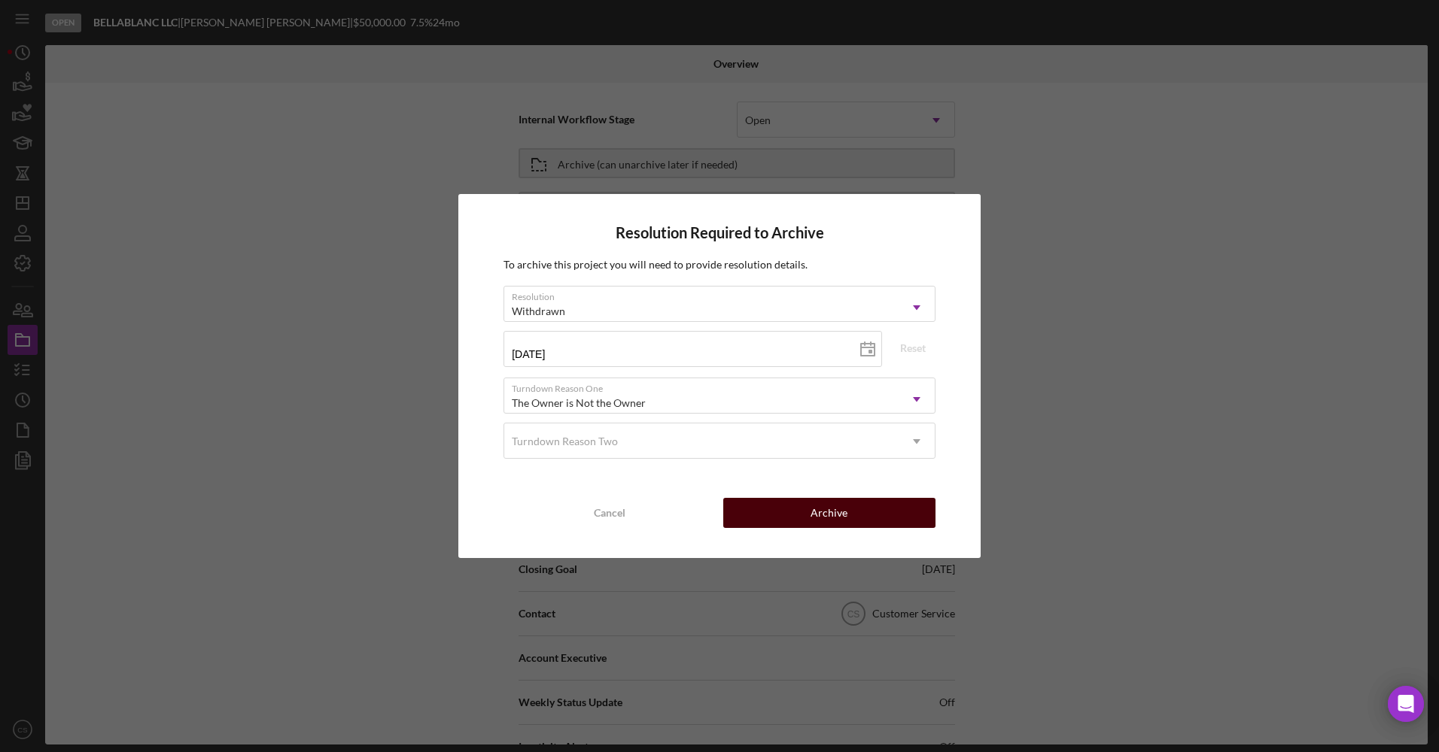
click at [782, 524] on button "Archive" at bounding box center [829, 513] width 212 height 30
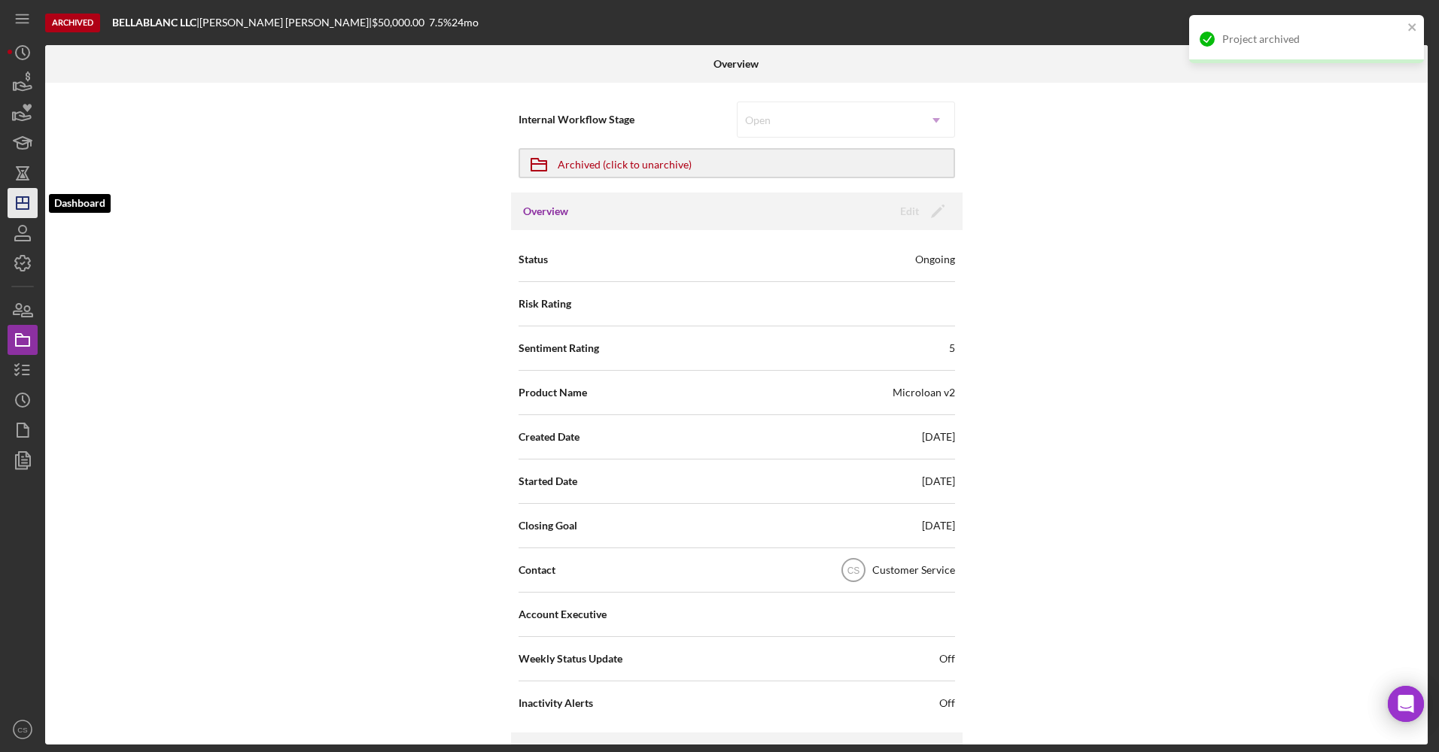
click at [17, 199] on polygon "button" at bounding box center [23, 203] width 12 height 12
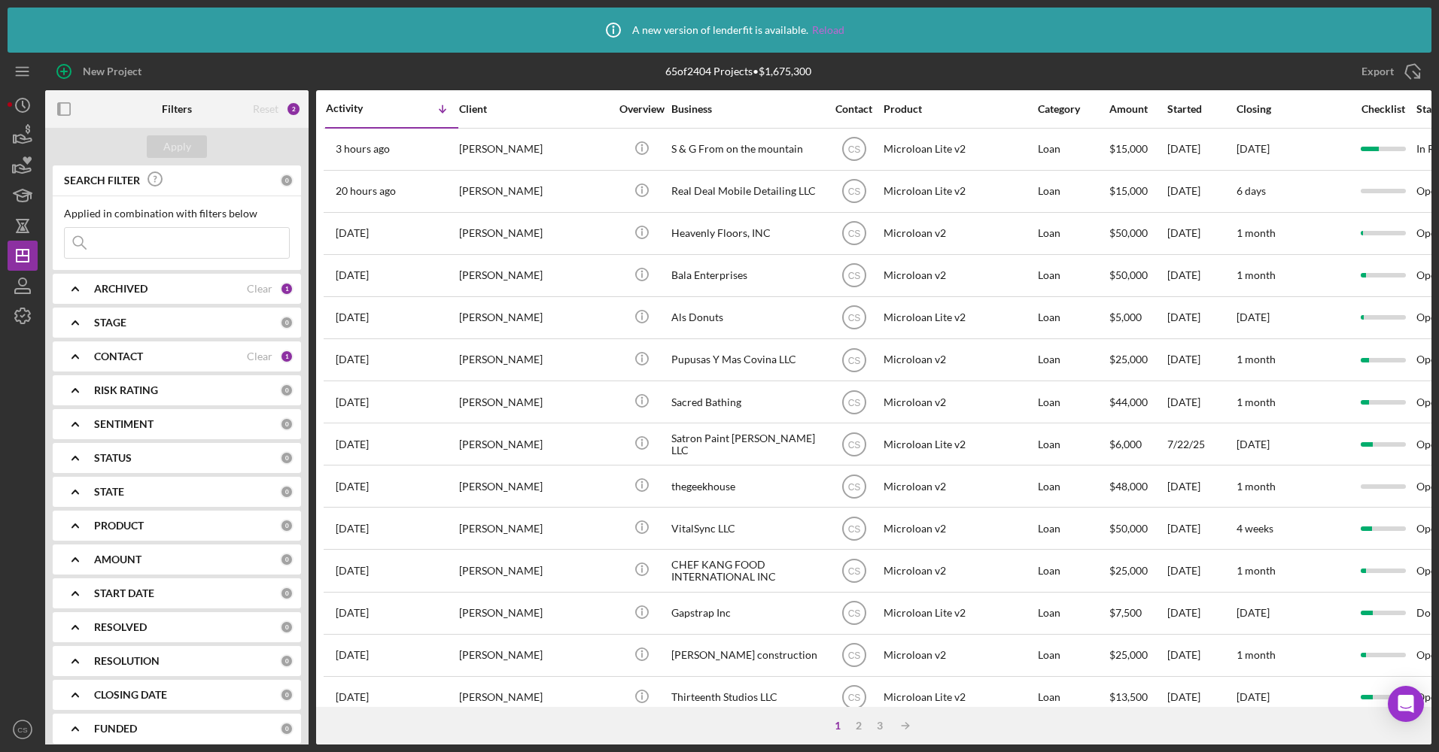
click at [829, 29] on link "Reload" at bounding box center [828, 30] width 32 height 12
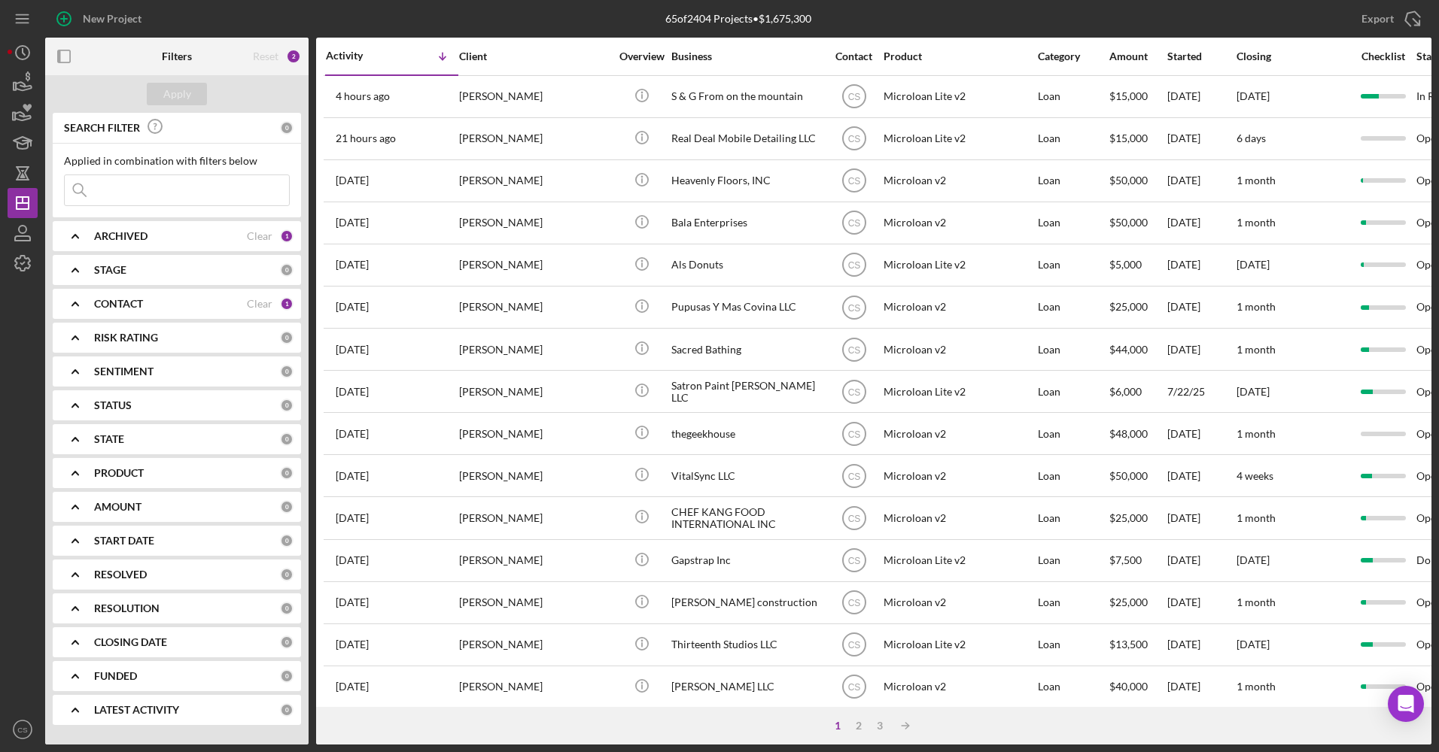
click at [203, 182] on input at bounding box center [177, 190] width 224 height 30
type input "mitote"
click at [187, 95] on div "Apply" at bounding box center [177, 94] width 28 height 23
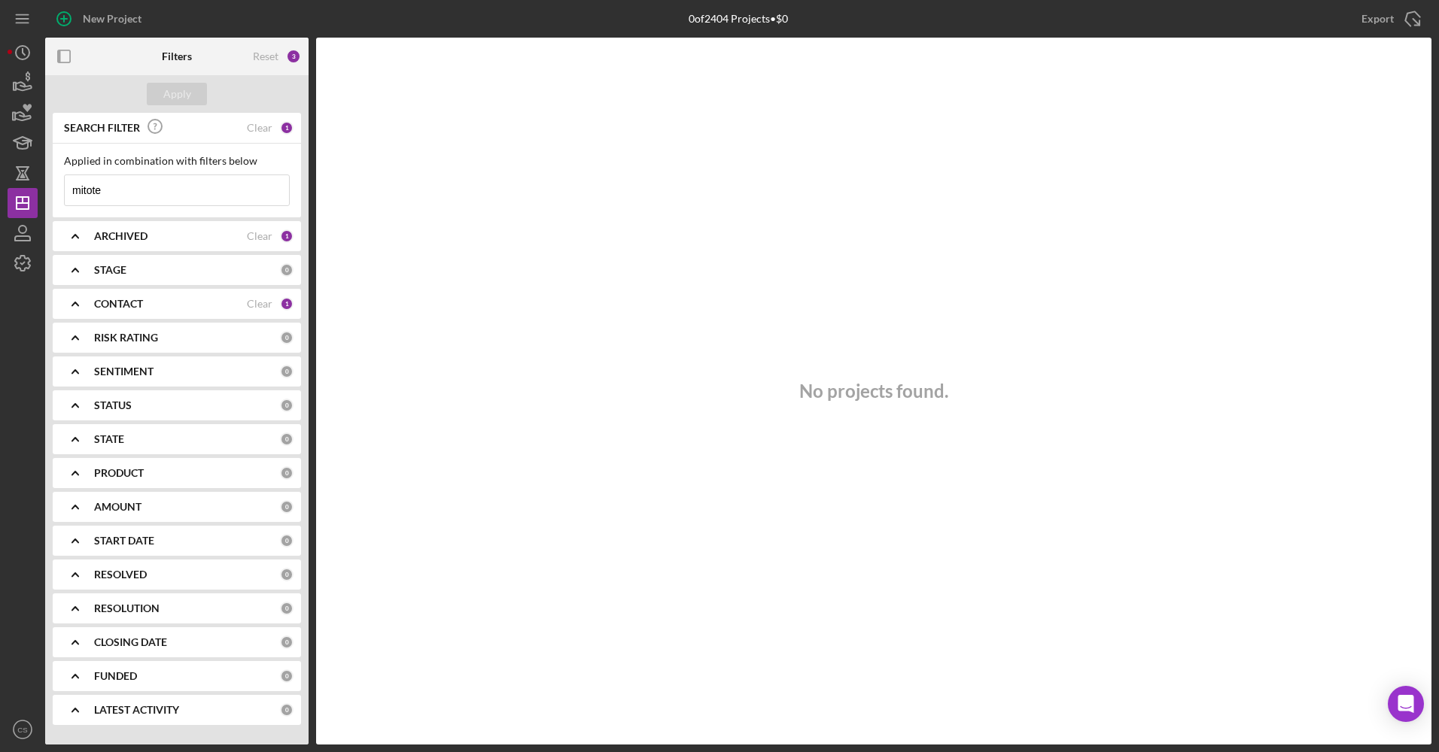
click at [114, 190] on input "mitote" at bounding box center [177, 190] width 224 height 30
drag, startPoint x: 135, startPoint y: 192, endPoint x: 48, endPoint y: 199, distance: 87.5
click at [48, 199] on div "SEARCH FILTER Clear 1 Applied in combination with filters below mitote Icon/Men…" at bounding box center [176, 425] width 263 height 624
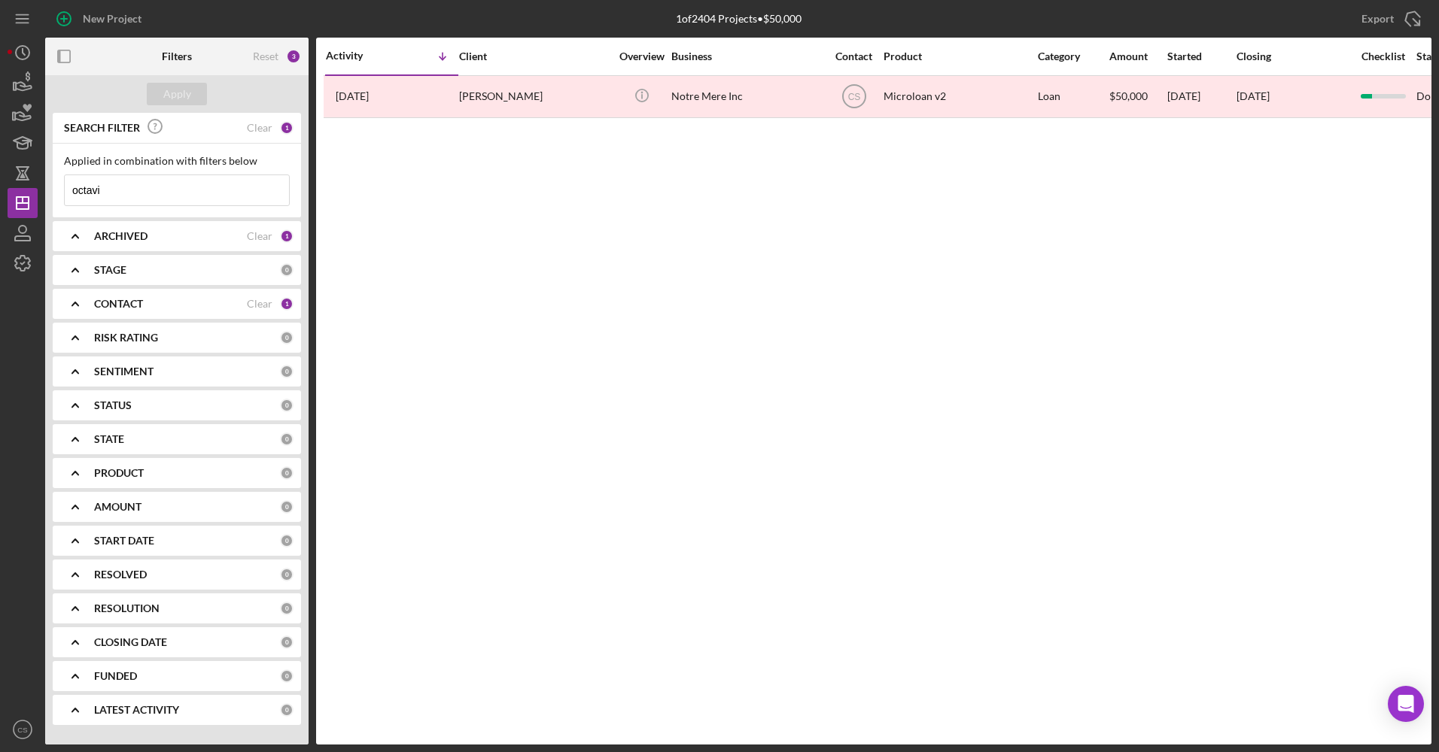
type input "octavi"
